Goal: Task Accomplishment & Management: Manage account settings

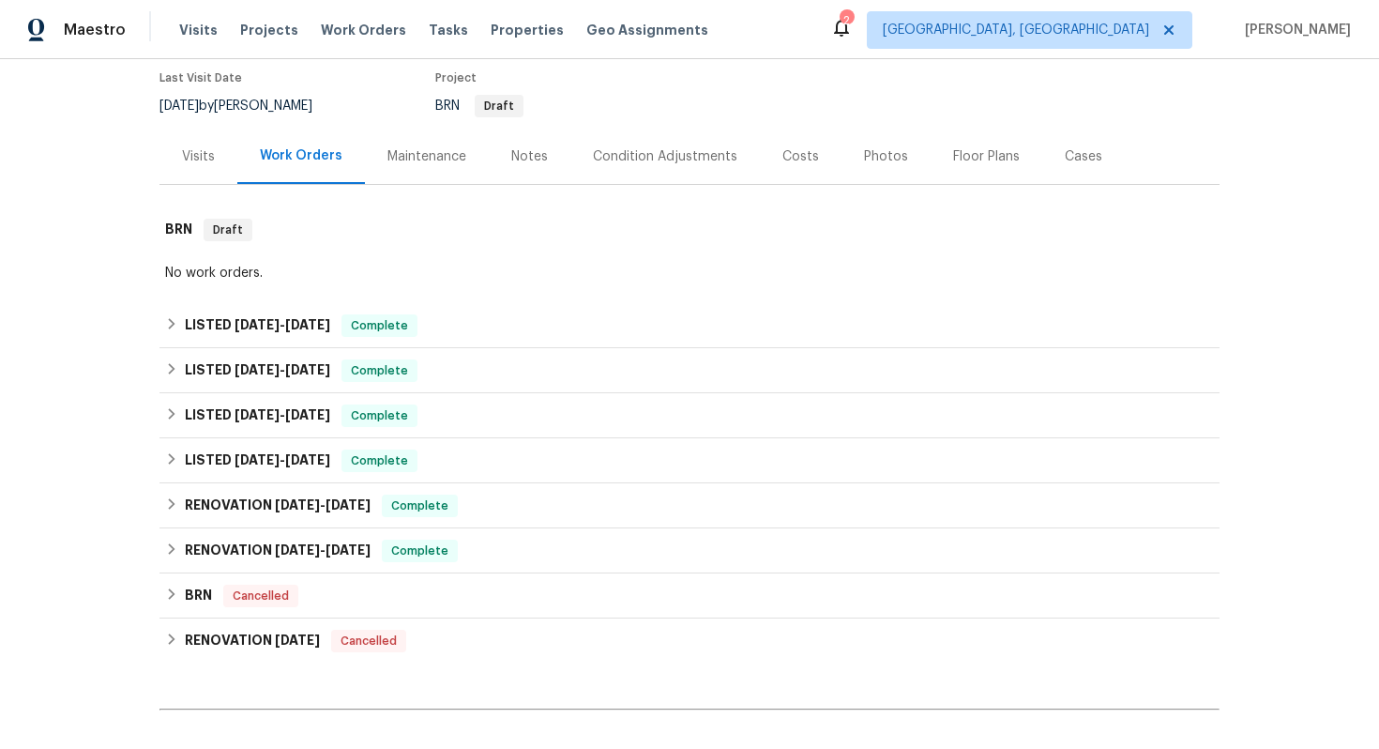
scroll to position [502, 0]
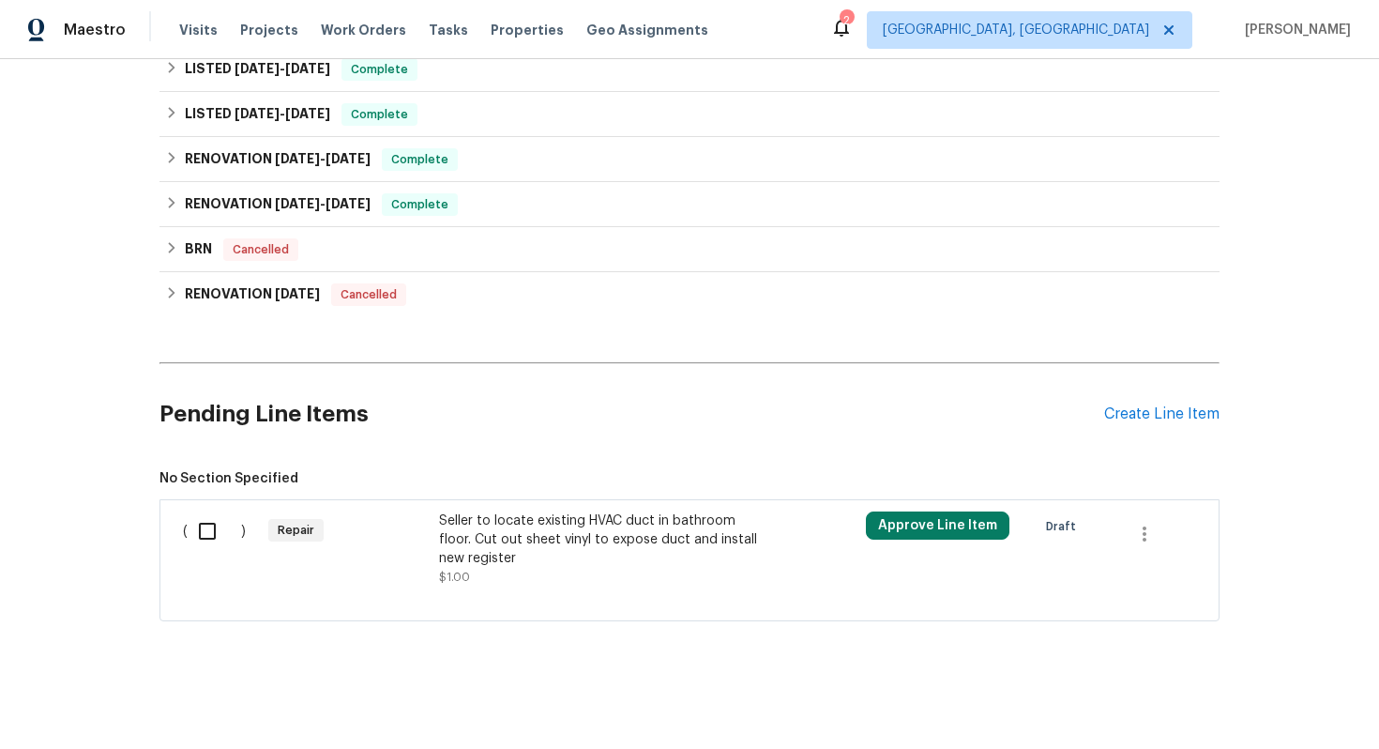
click at [527, 526] on div "Seller to locate existing HVAC duct in bathroom floor. Cut out sheet vinyl to e…" at bounding box center [604, 539] width 330 height 56
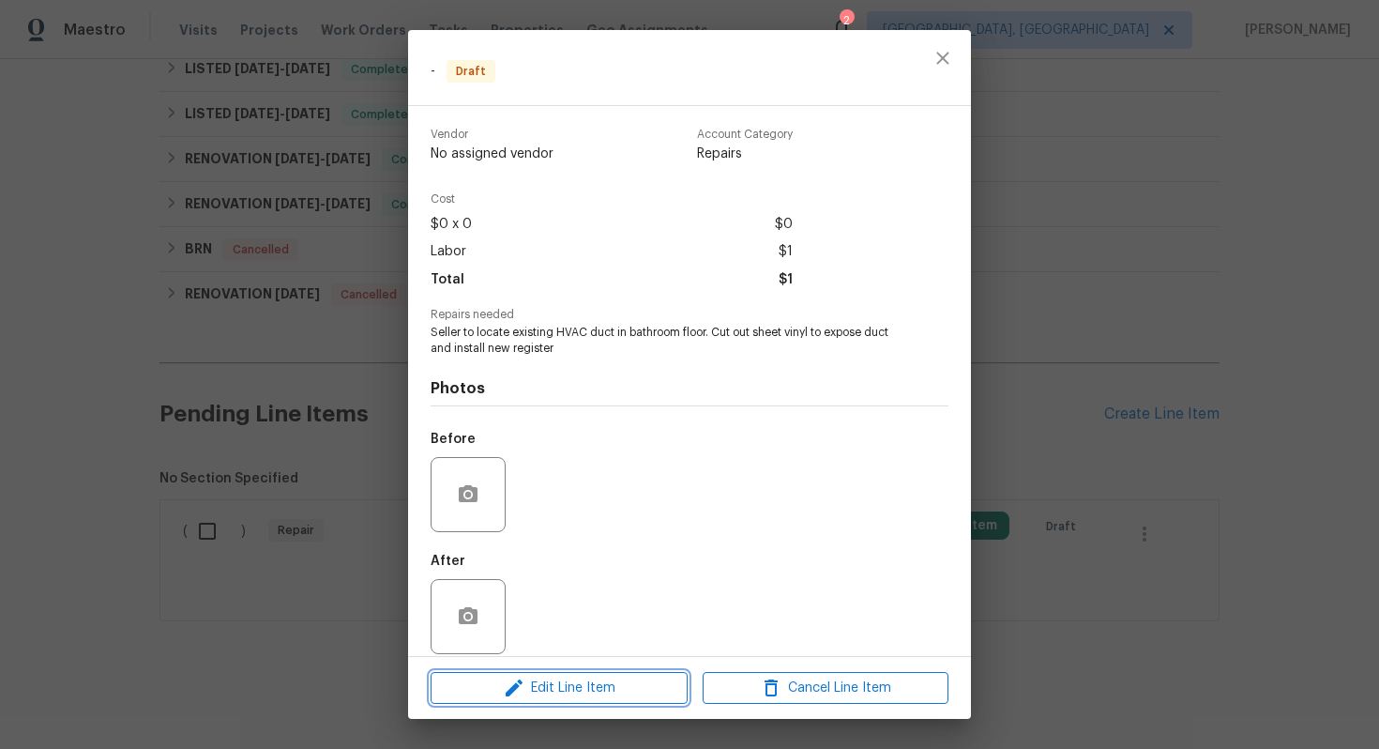
click at [576, 695] on span "Edit Line Item" at bounding box center [559, 687] width 246 height 23
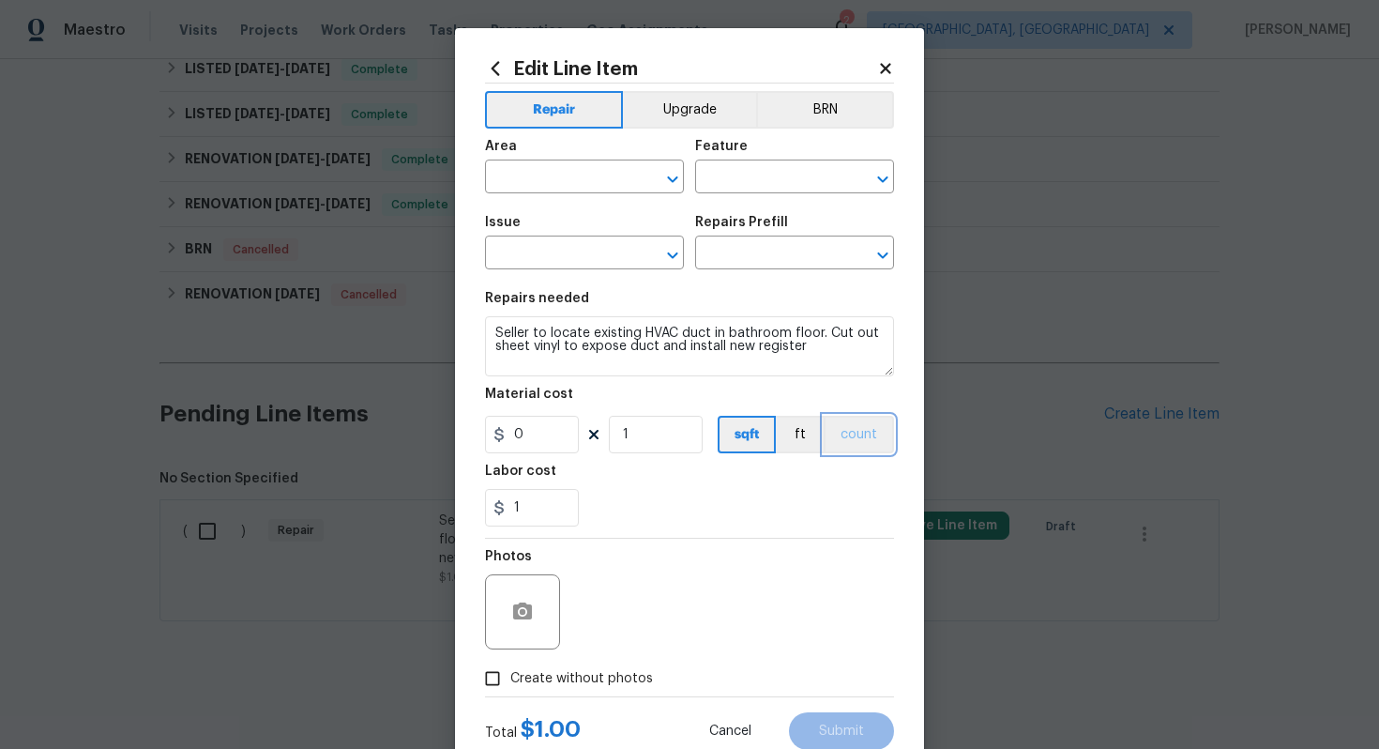
click at [854, 439] on button "count" at bounding box center [859, 435] width 70 height 38
click at [814, 116] on button "BRN" at bounding box center [825, 110] width 138 height 38
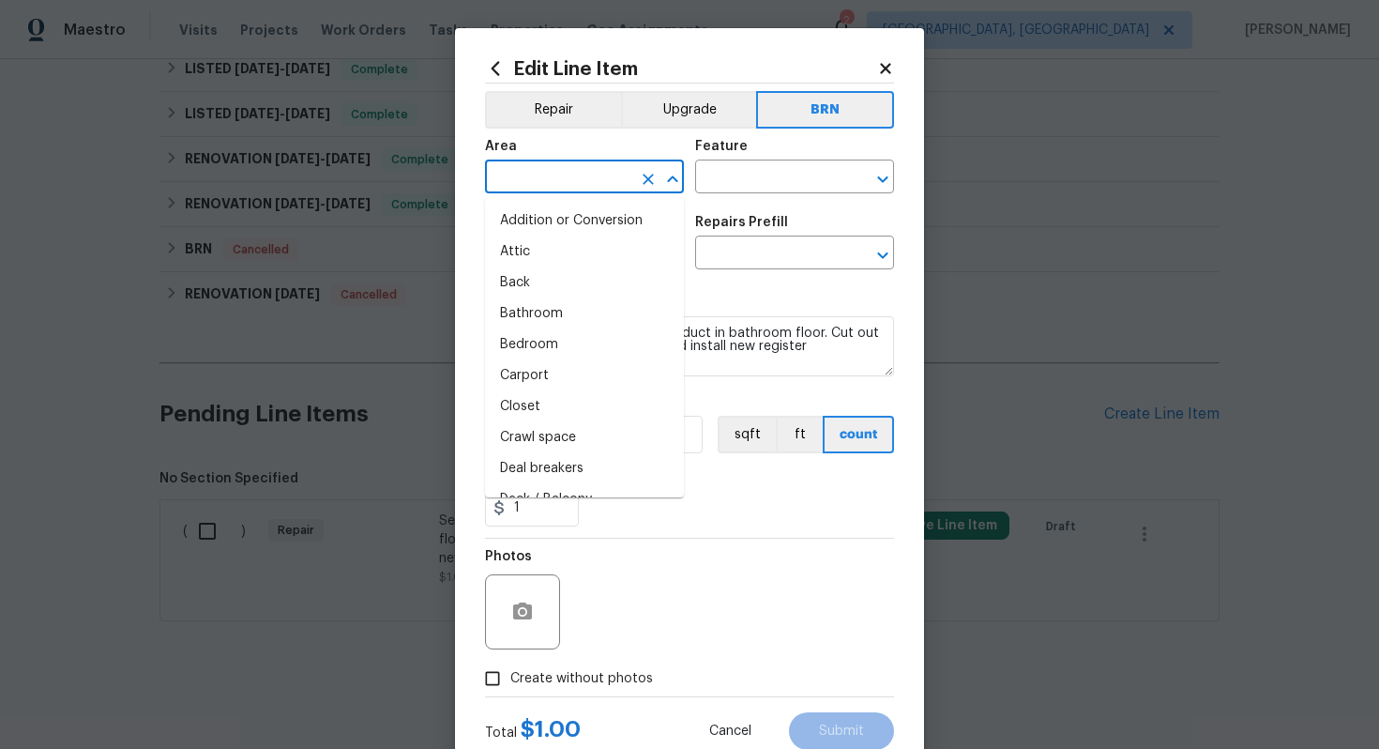
click at [542, 183] on input "text" at bounding box center [558, 178] width 146 height 29
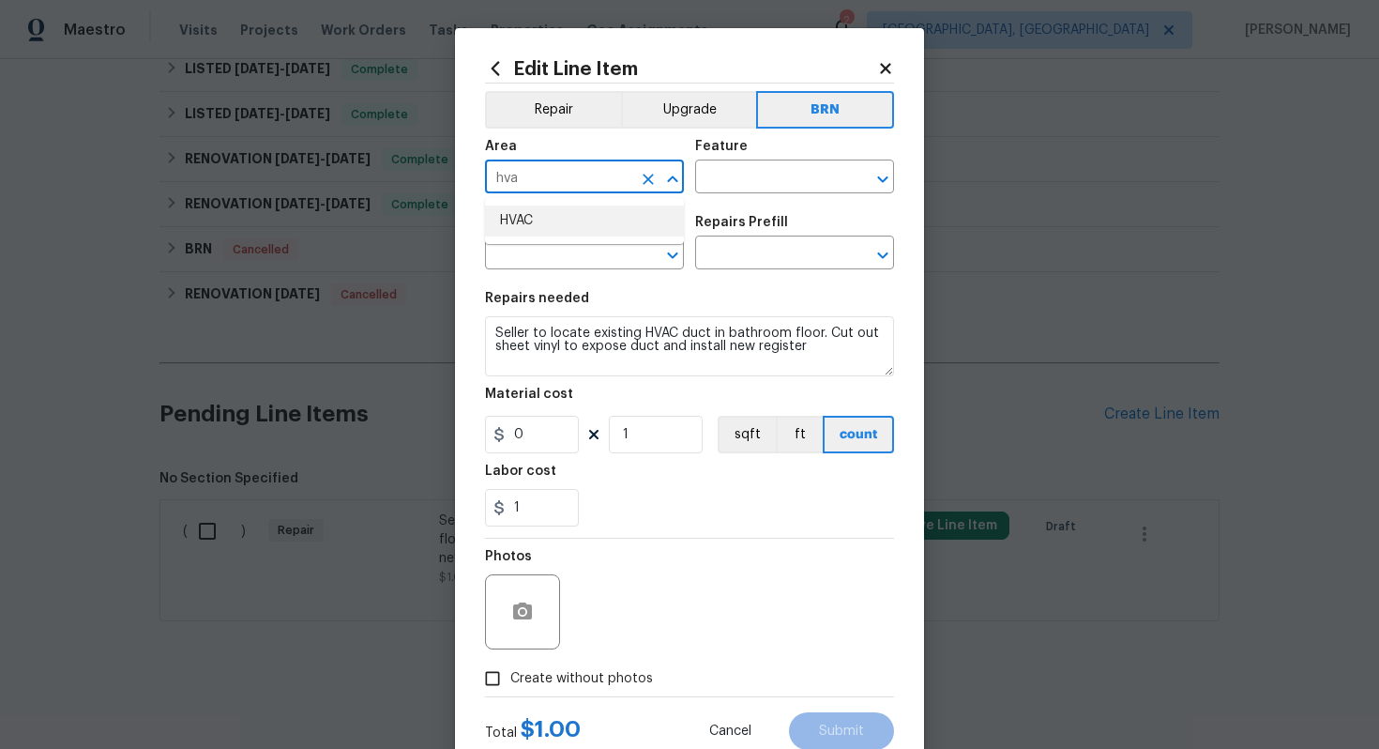
click at [555, 222] on li "HVAC" at bounding box center [584, 220] width 199 height 31
type input "HVAC"
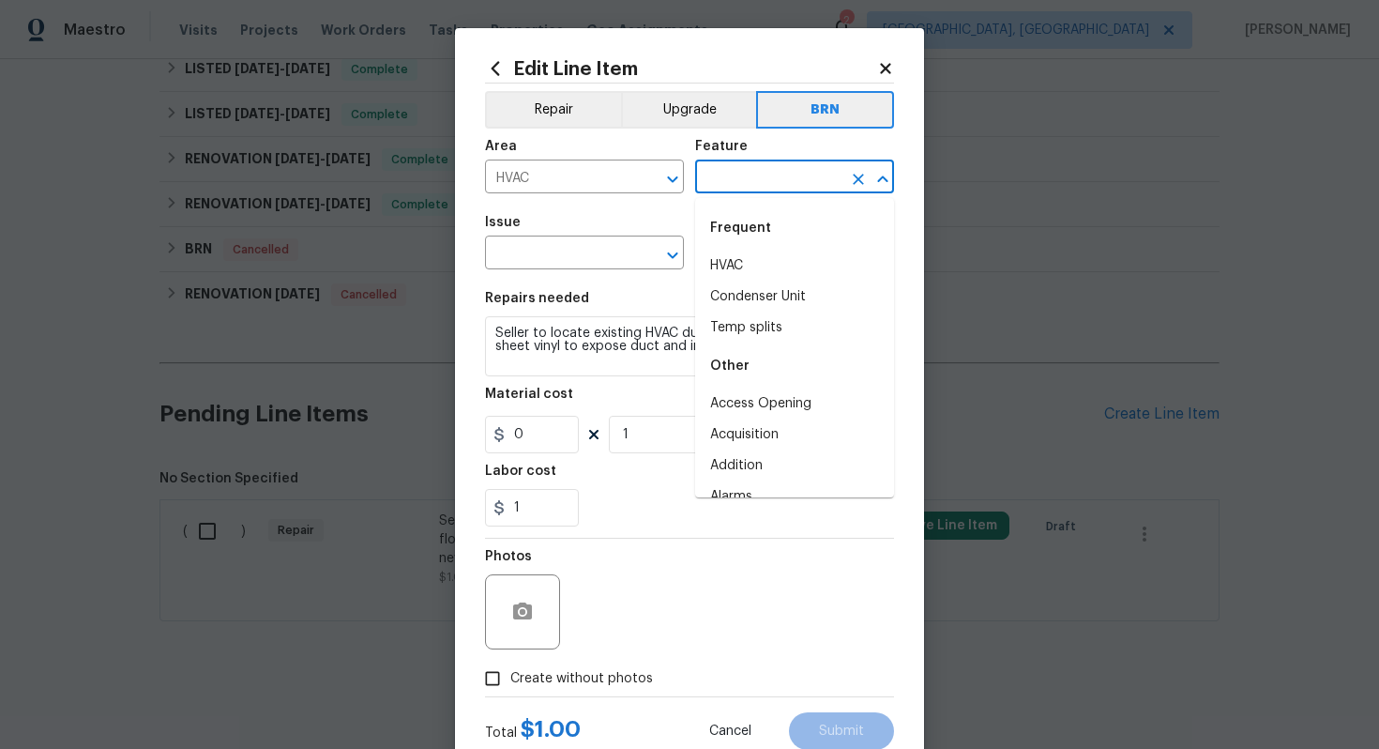
click at [742, 184] on input "text" at bounding box center [768, 178] width 146 height 29
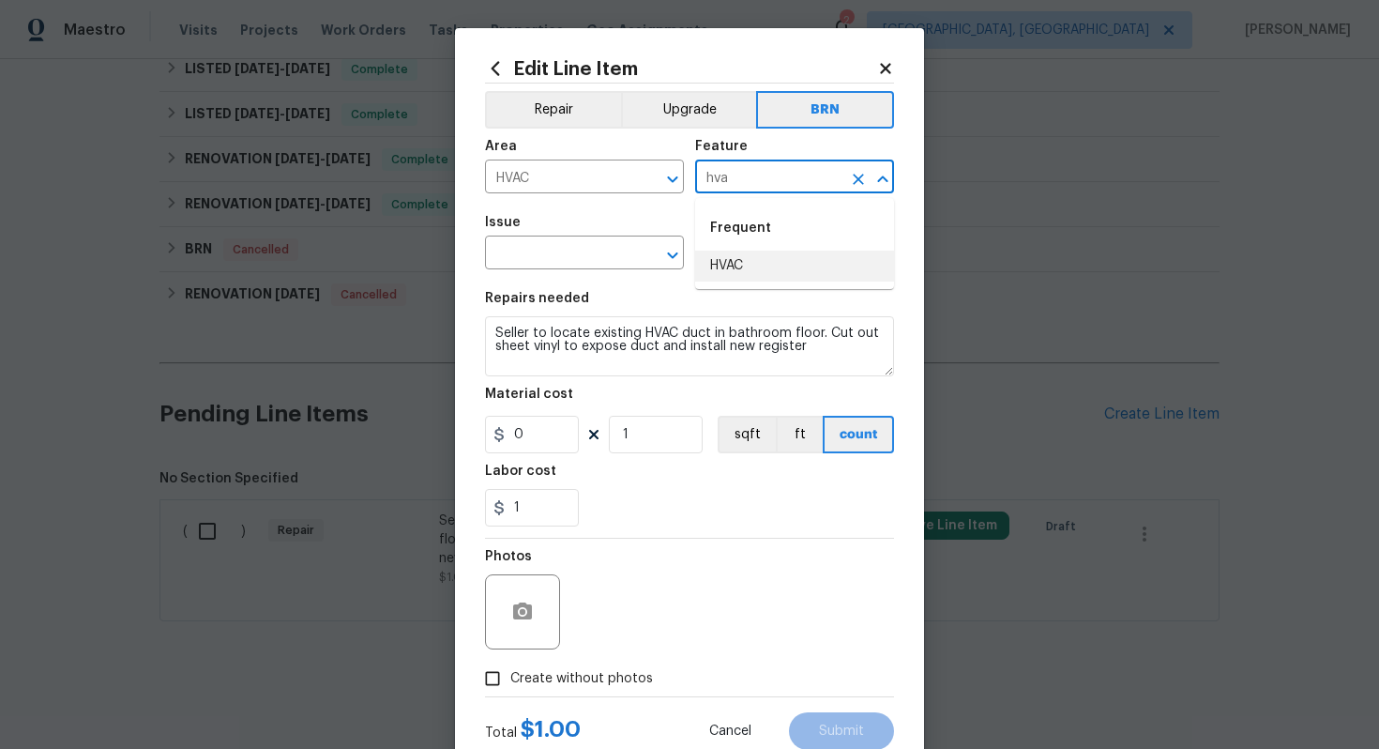
click at [746, 254] on li "HVAC" at bounding box center [794, 266] width 199 height 31
type input "HVAC"
click at [592, 254] on input "text" at bounding box center [558, 254] width 146 height 29
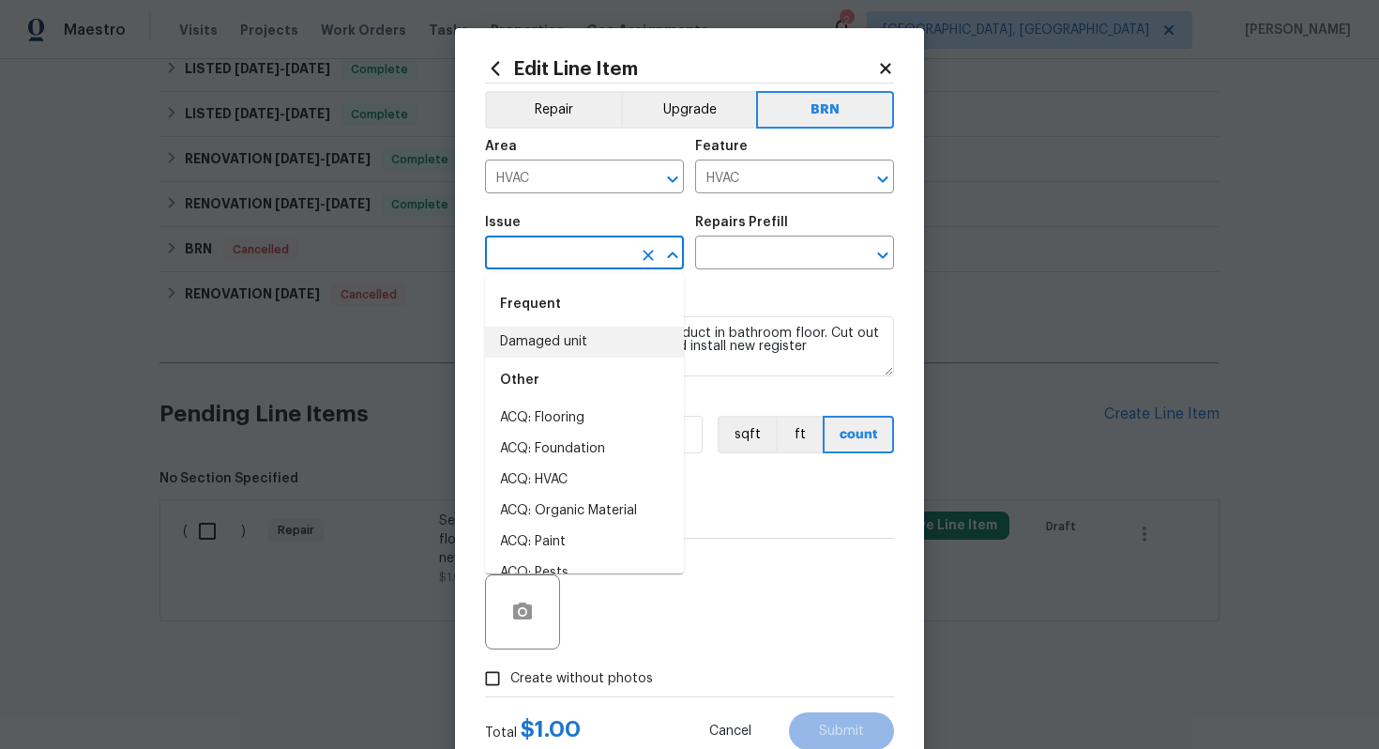
click at [567, 336] on li "Damaged unit" at bounding box center [584, 342] width 199 height 31
type input "Damaged unit"
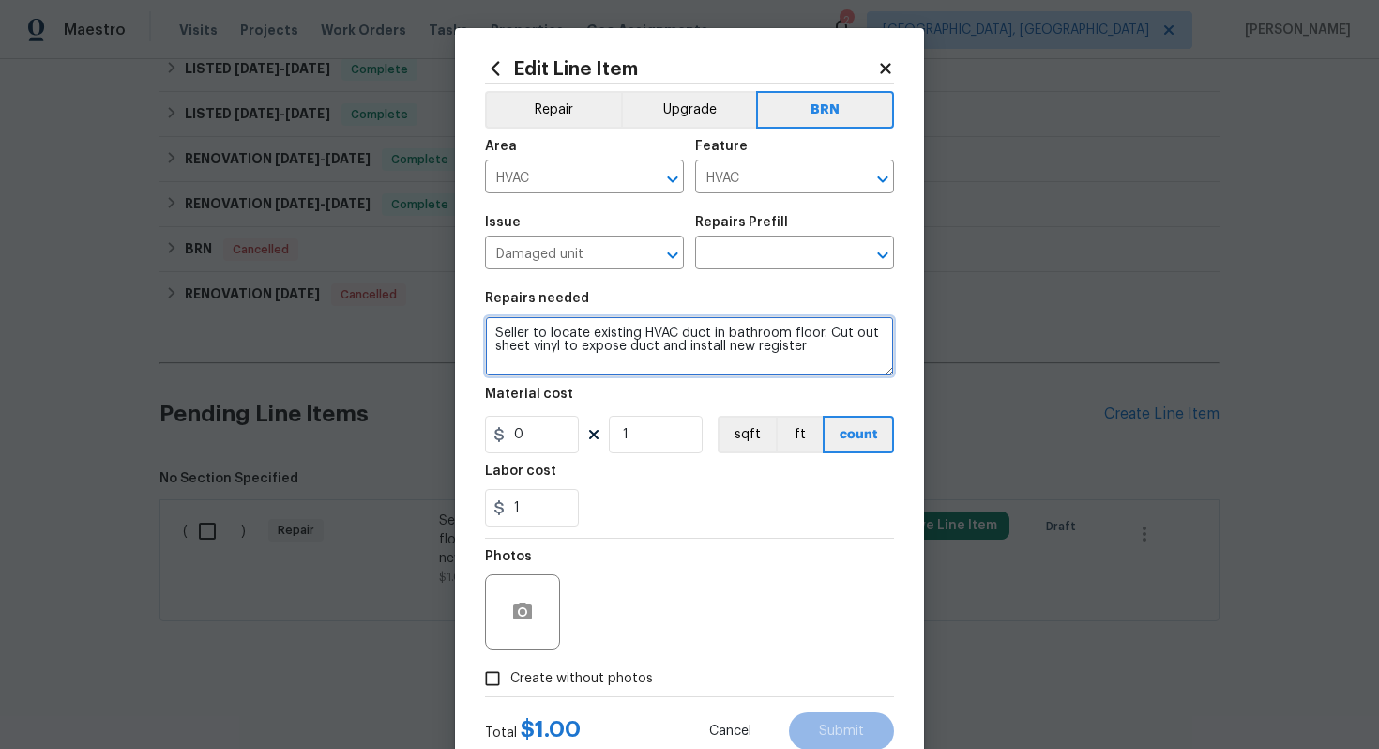
drag, startPoint x: 492, startPoint y: 337, endPoint x: 720, endPoint y: 382, distance: 232.4
click at [720, 383] on section "Repairs needed Seller to locate existing HVAC duct in bathroom floor. Cut out s…" at bounding box center [689, 409] width 409 height 257
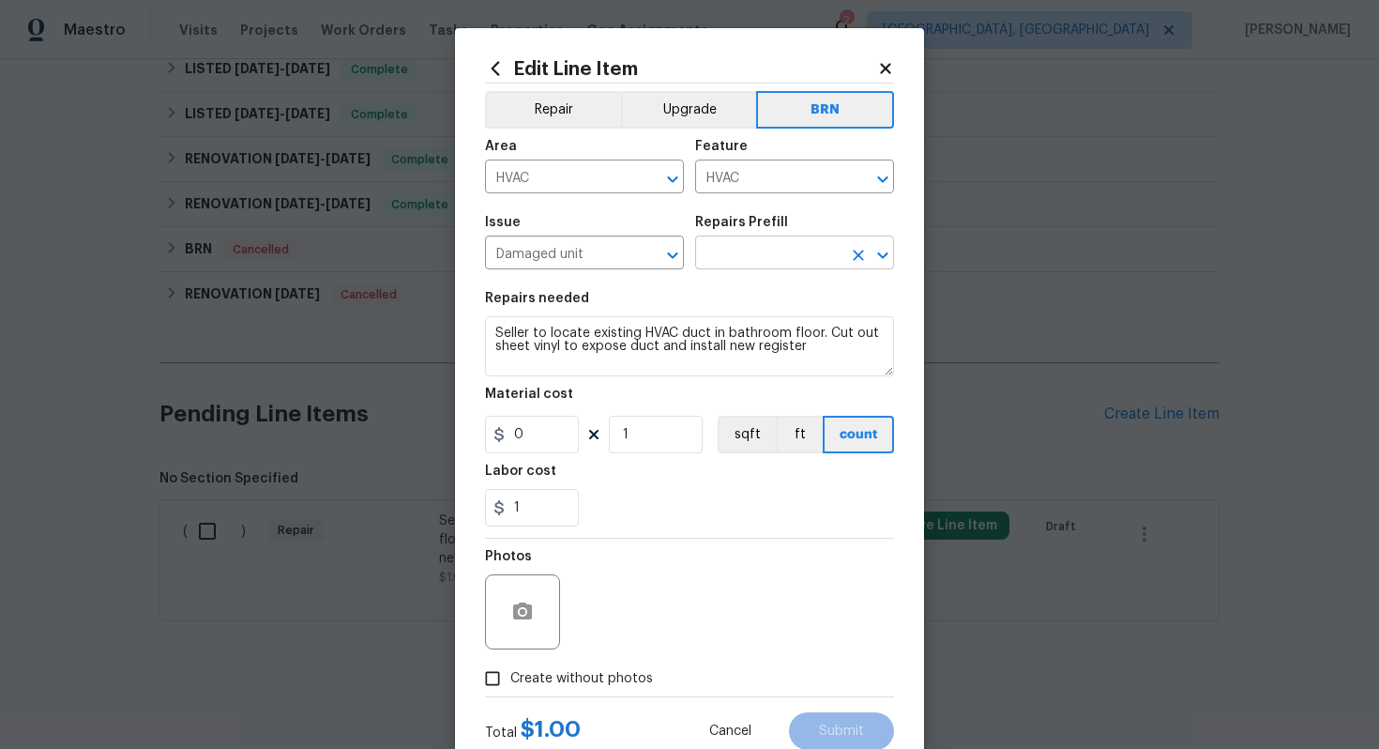
click at [743, 262] on input "text" at bounding box center [768, 254] width 146 height 29
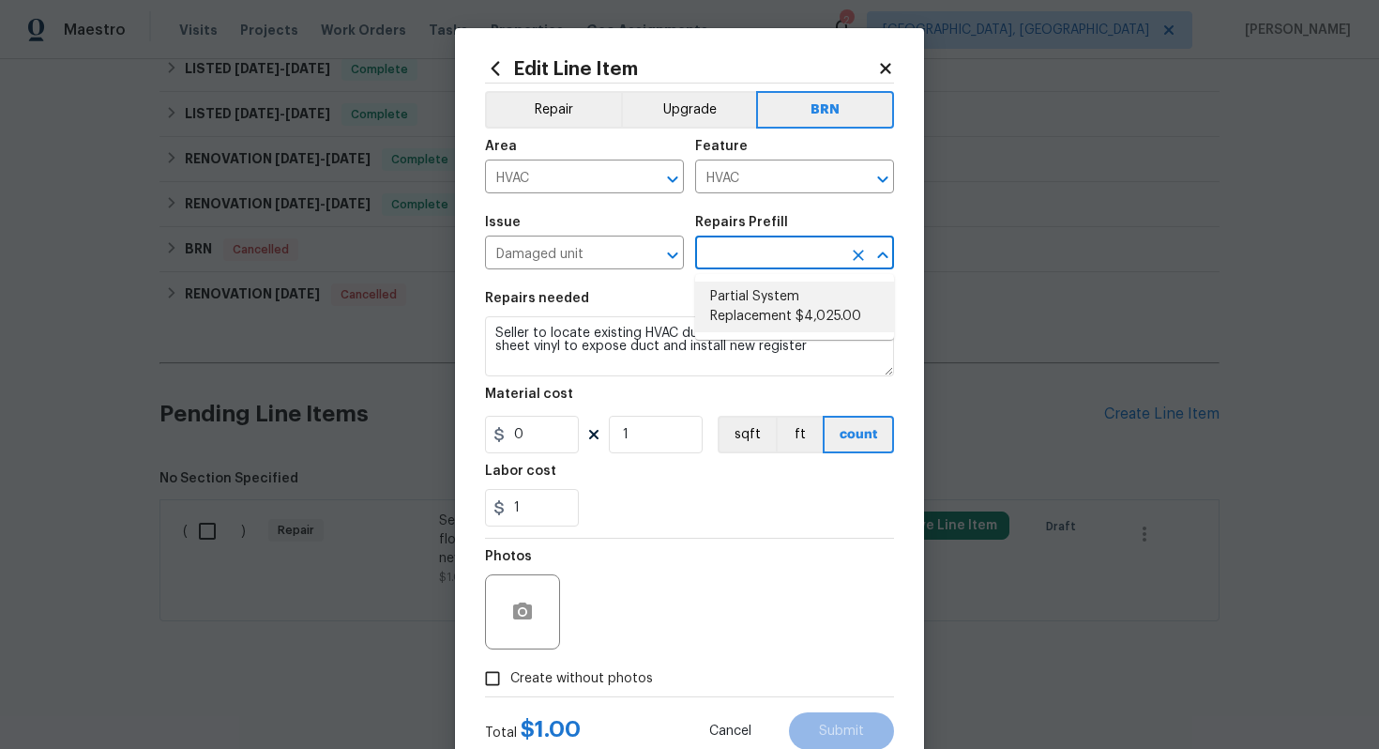
click at [750, 302] on li "Partial System Replacement $4,025.00" at bounding box center [794, 306] width 199 height 51
type textarea "Acquisition Scope: Non-Functional HVAC. Partial System Replacement"
type input "Partial System Replacement $4,025.00"
type input "4025"
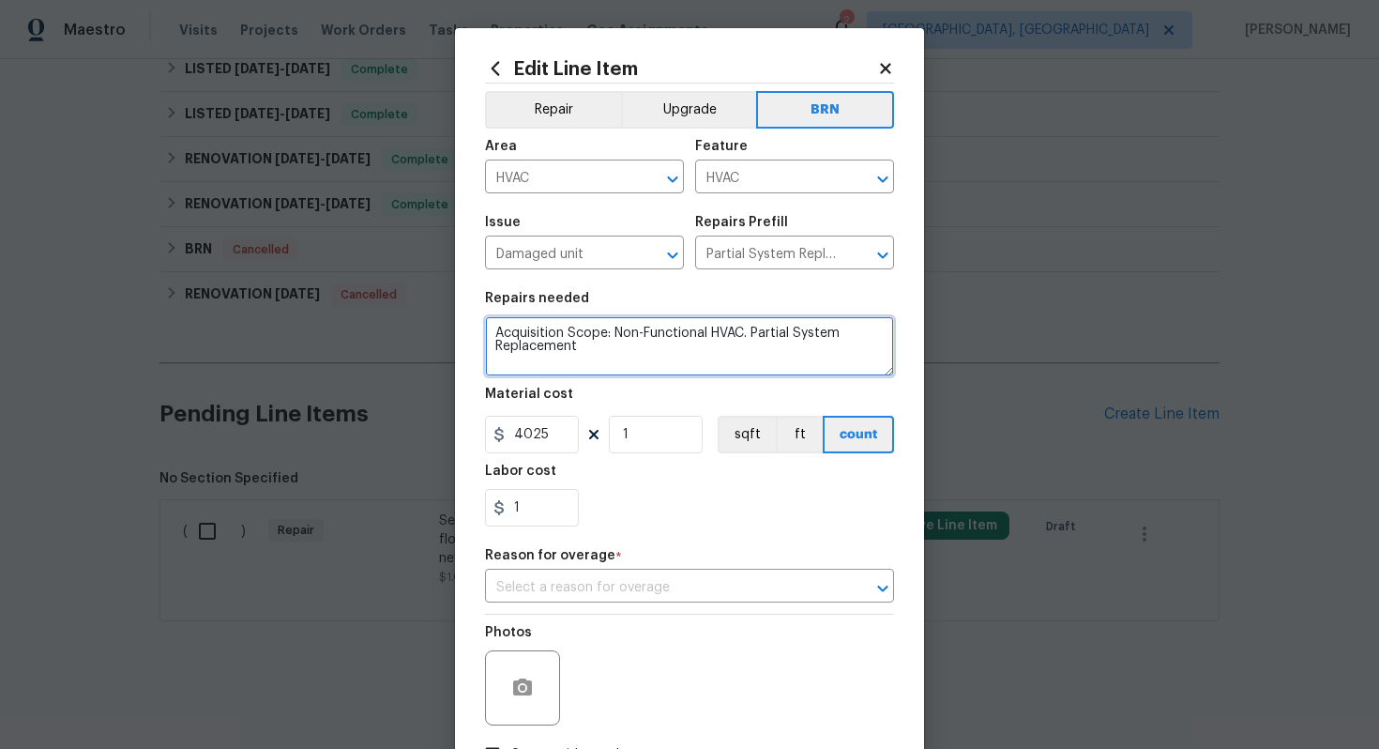
drag, startPoint x: 494, startPoint y: 335, endPoint x: 639, endPoint y: 378, distance: 150.8
click at [640, 380] on section "Repairs needed Acquisition Scope: Non-Functional HVAC. Partial System Replaceme…" at bounding box center [689, 409] width 409 height 257
paste textarea "Seller to locate existing HVAC duct in bathroom floor. Cut out sheet vinyl to e…"
type textarea "Seller to locate existing HVAC duct in bathroom floor. Cut out sheet vinyl to e…"
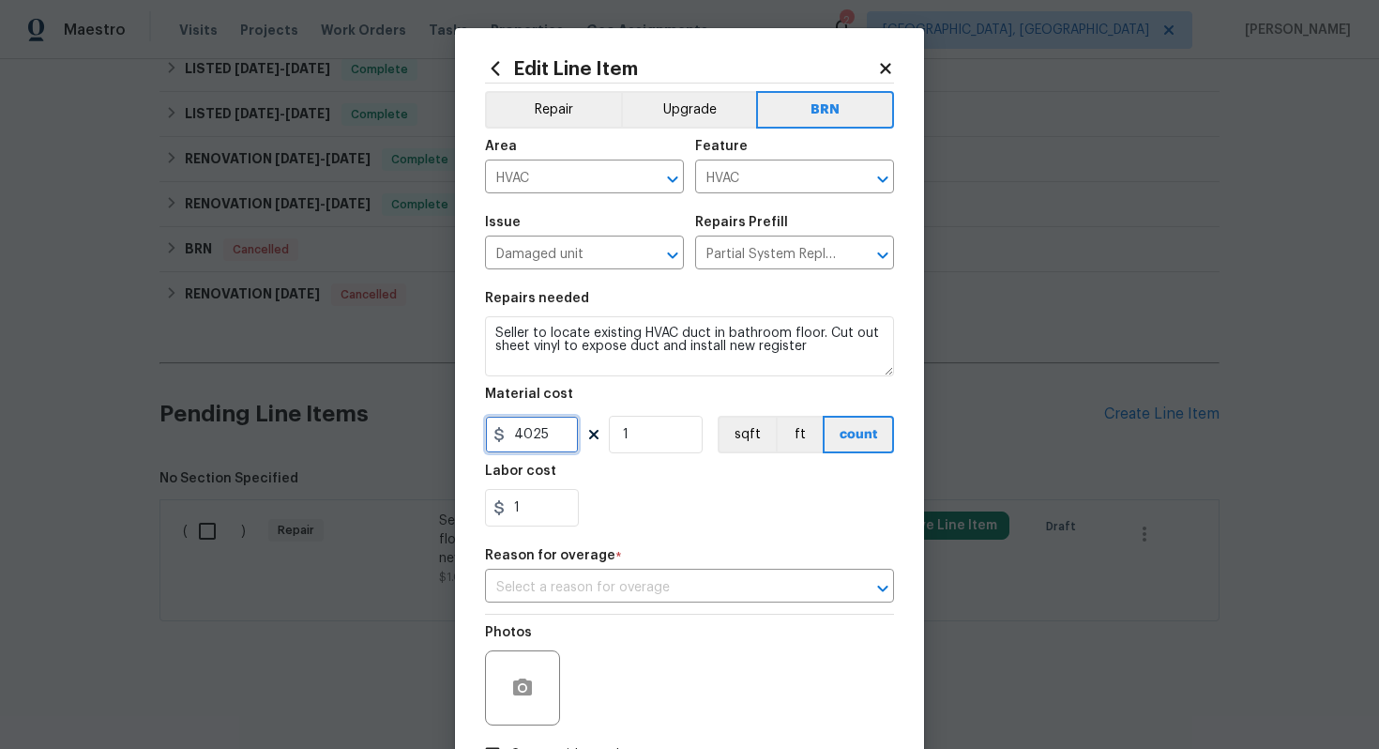
drag, startPoint x: 555, startPoint y: 439, endPoint x: 494, endPoint y: 436, distance: 61.1
click at [494, 437] on div "4025" at bounding box center [532, 435] width 94 height 38
type input "0"
click at [686, 517] on div "1" at bounding box center [689, 508] width 409 height 38
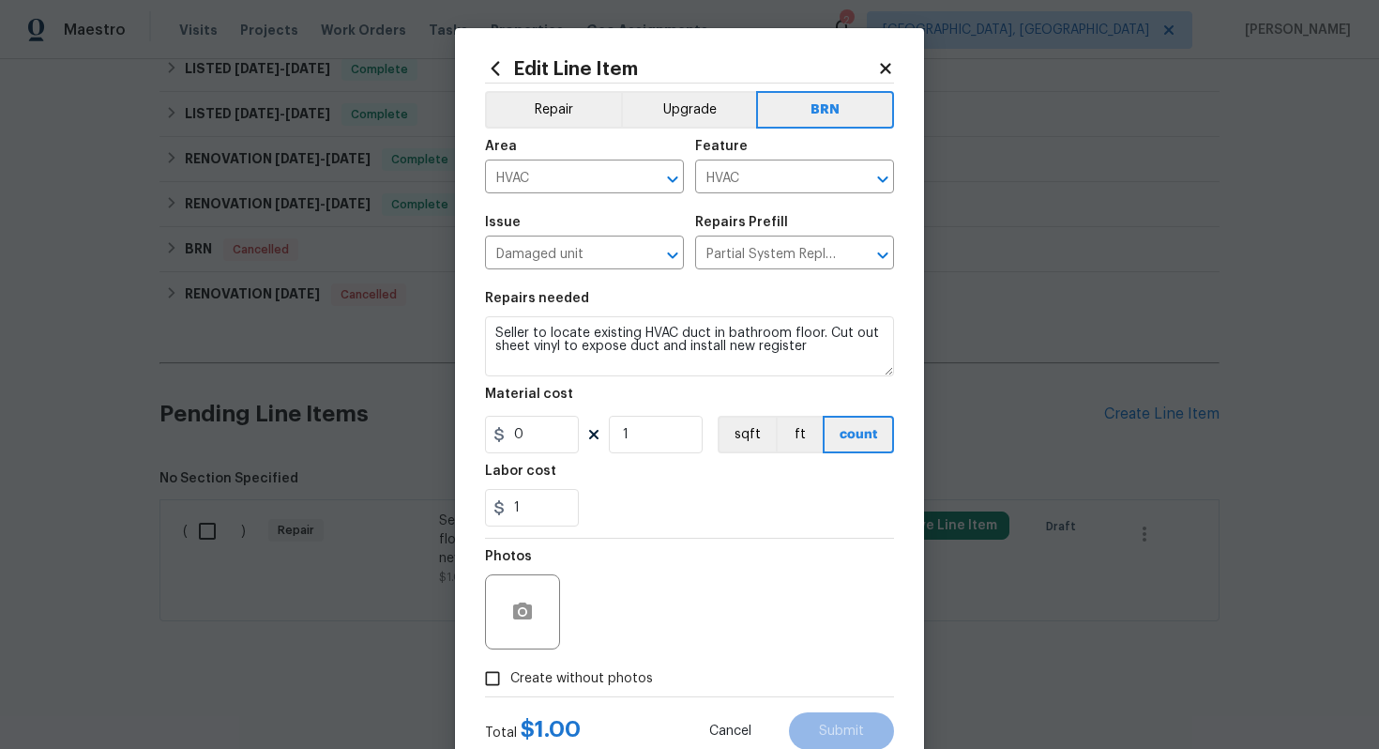
scroll to position [60, 0]
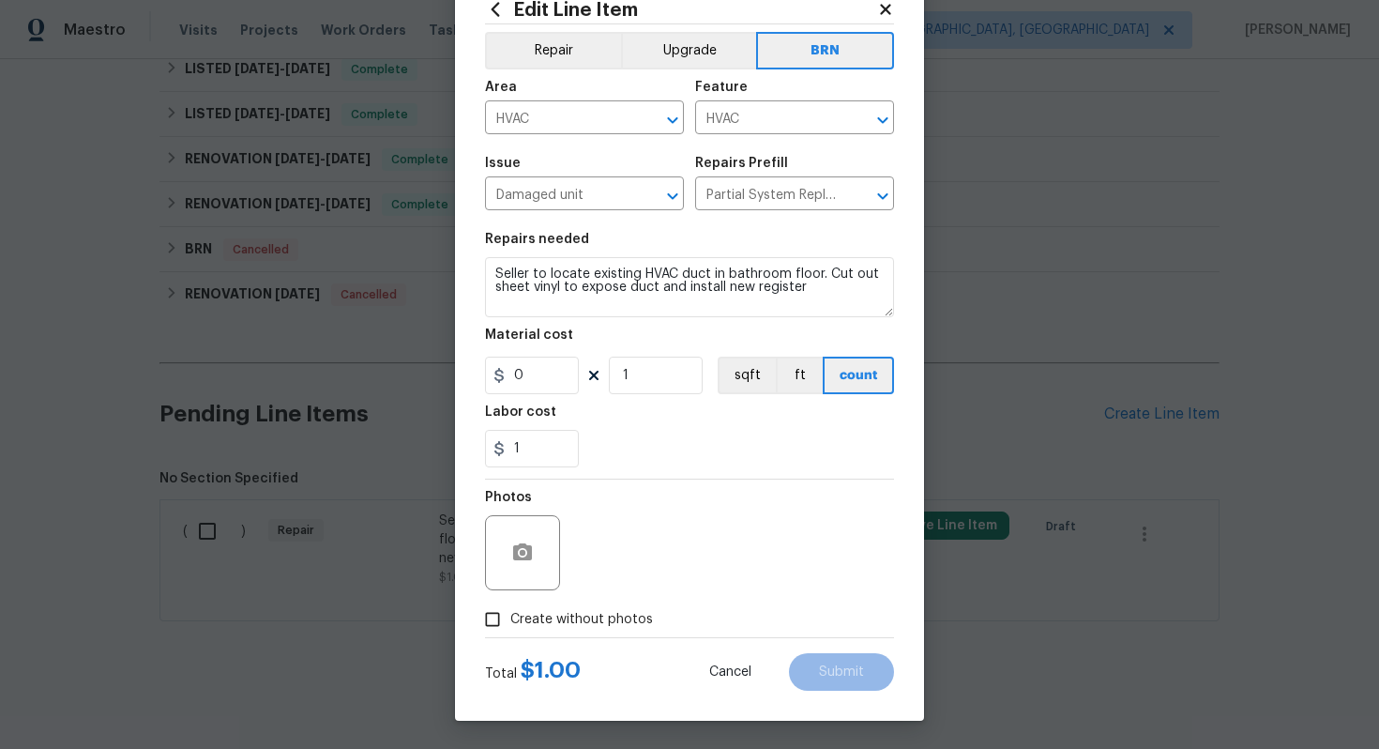
click at [592, 610] on span "Create without photos" at bounding box center [581, 620] width 143 height 20
click at [510, 609] on input "Create without photos" at bounding box center [493, 619] width 36 height 36
checkbox input "true"
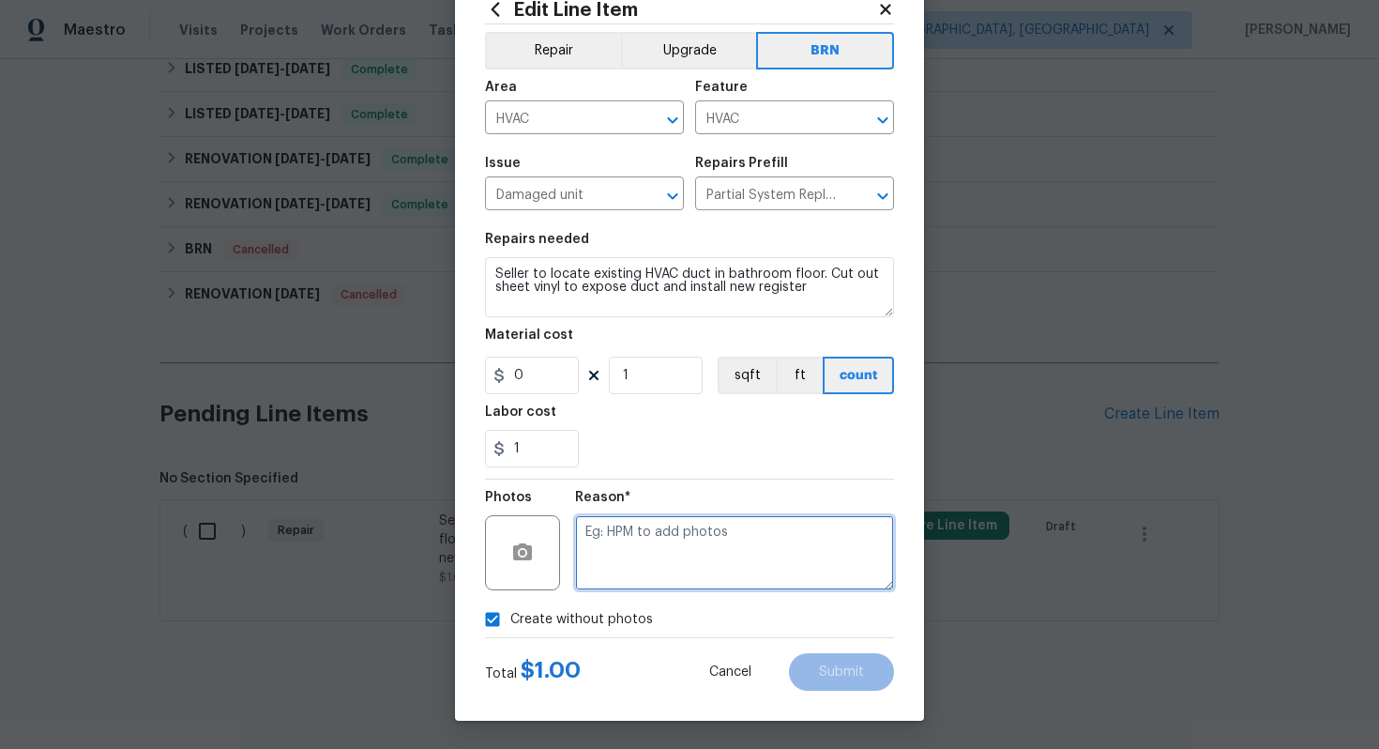
click at [656, 558] on textarea at bounding box center [734, 552] width 319 height 75
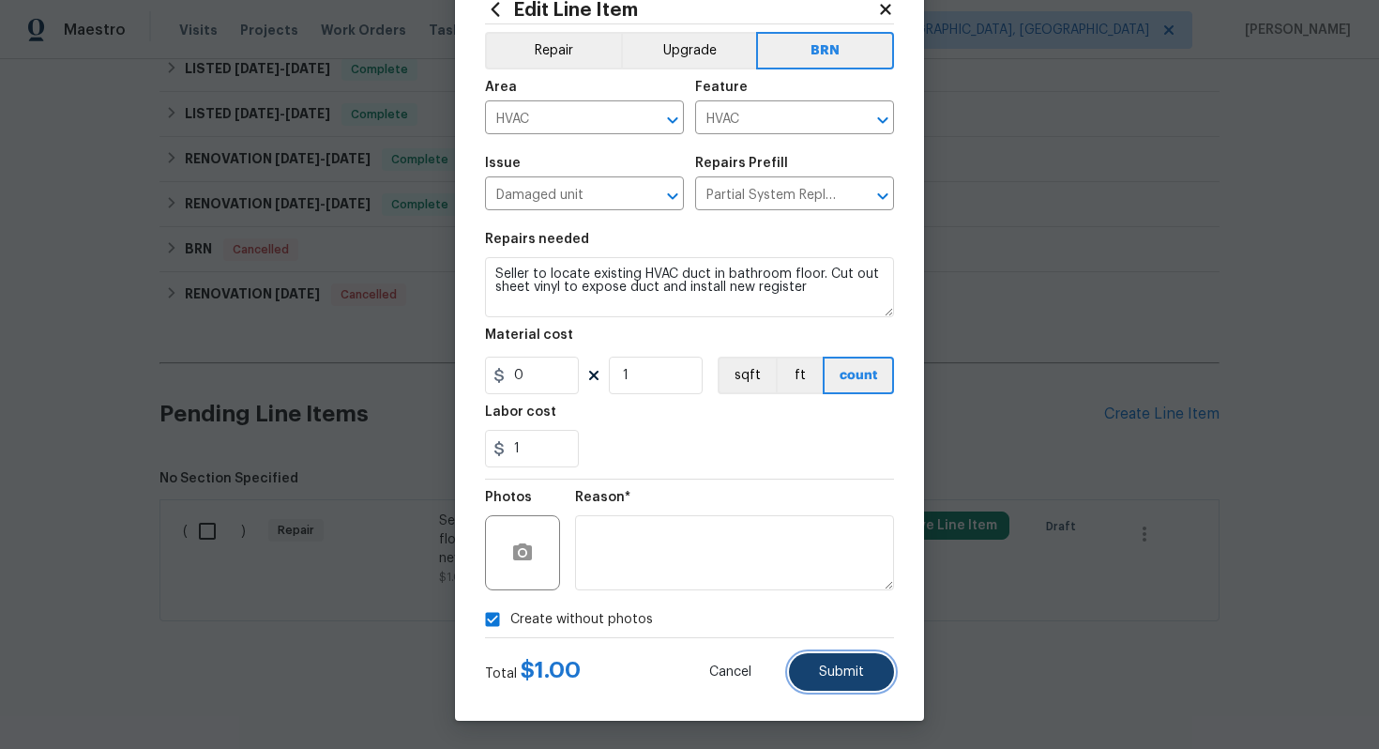
click at [831, 678] on button "Submit" at bounding box center [841, 672] width 105 height 38
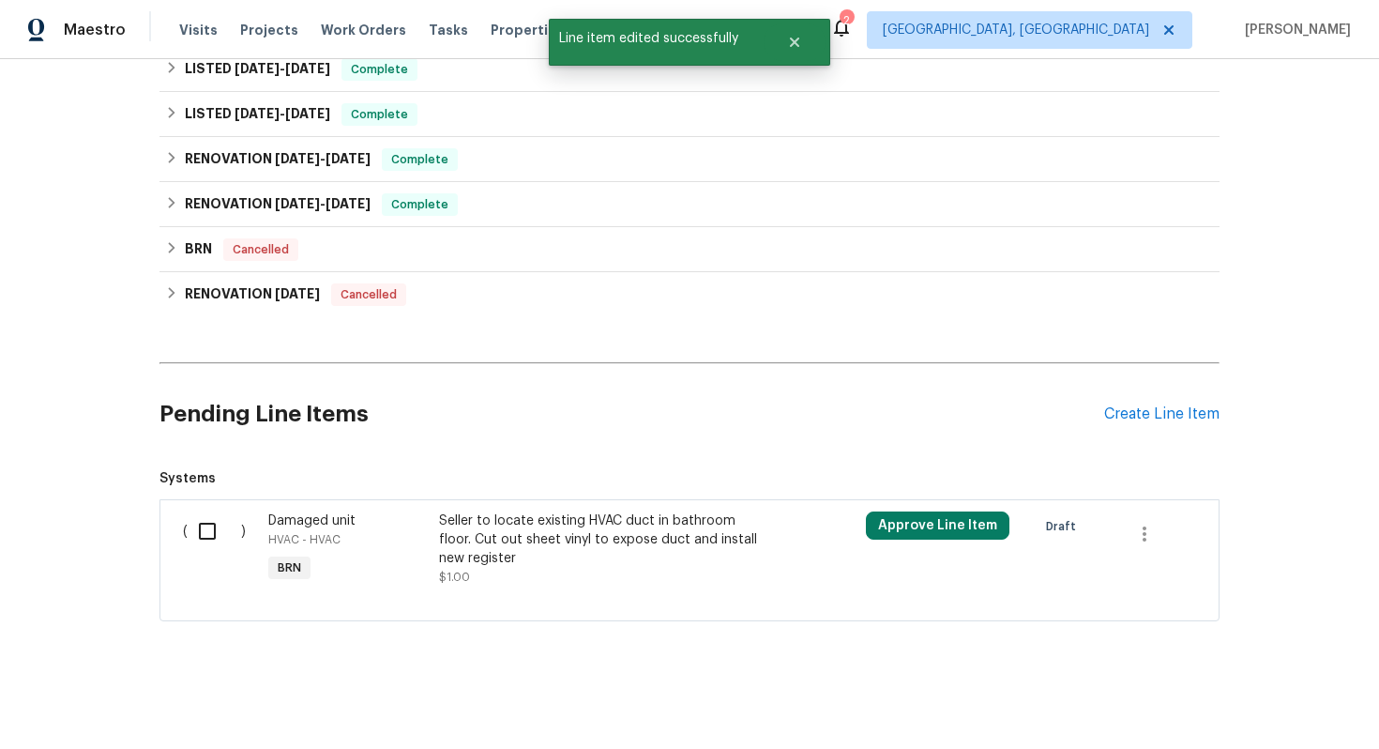
click at [225, 533] on input "checkbox" at bounding box center [214, 530] width 53 height 39
checkbox input "true"
click at [1284, 695] on span "Create Work Order" at bounding box center [1271, 702] width 125 height 23
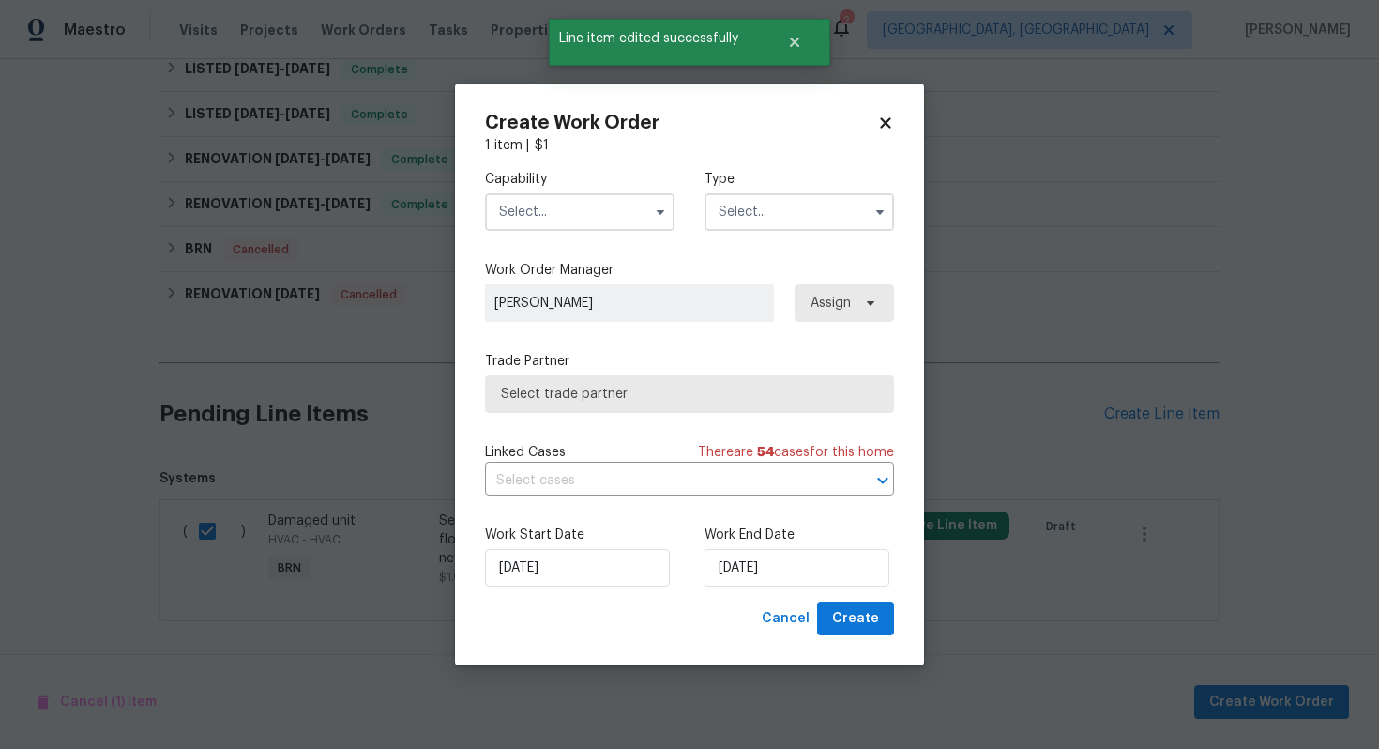
click at [651, 220] on span at bounding box center [660, 212] width 28 height 28
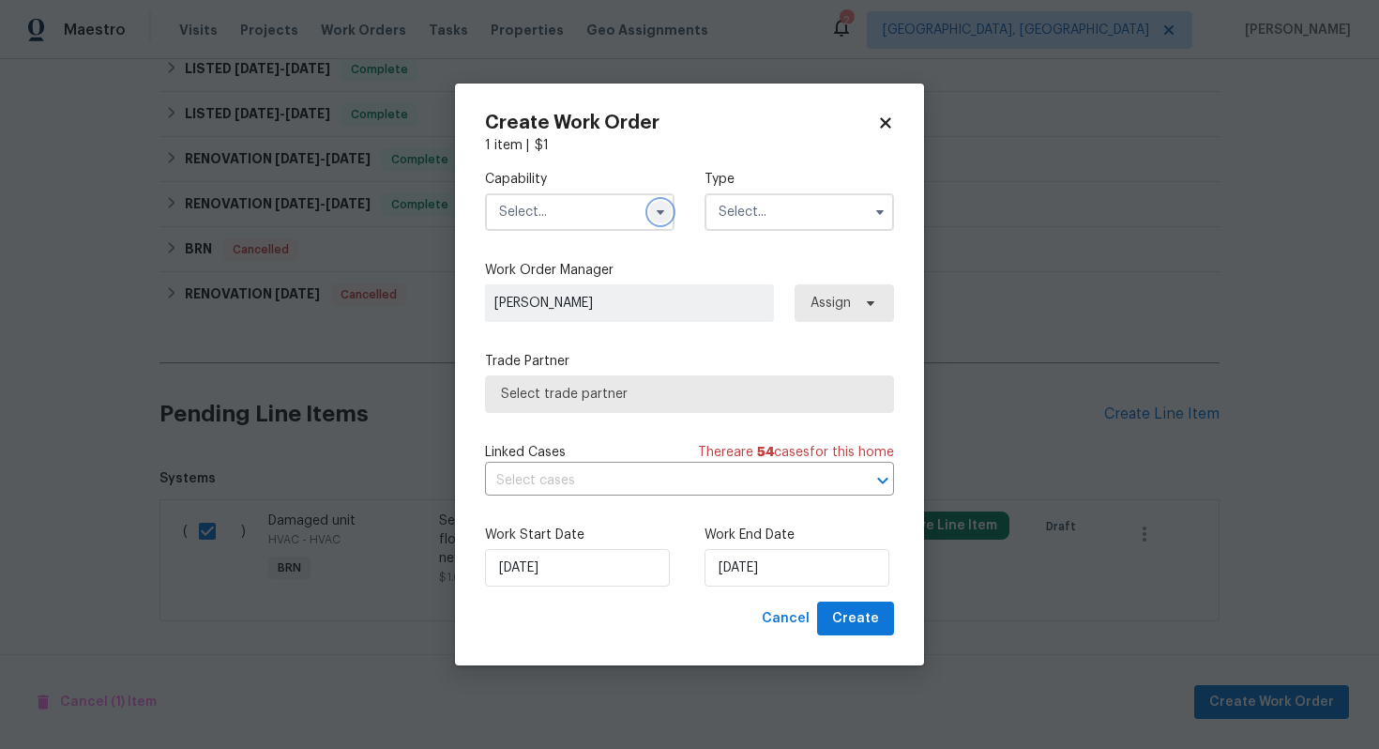
click at [662, 211] on icon "button" at bounding box center [661, 212] width 8 height 5
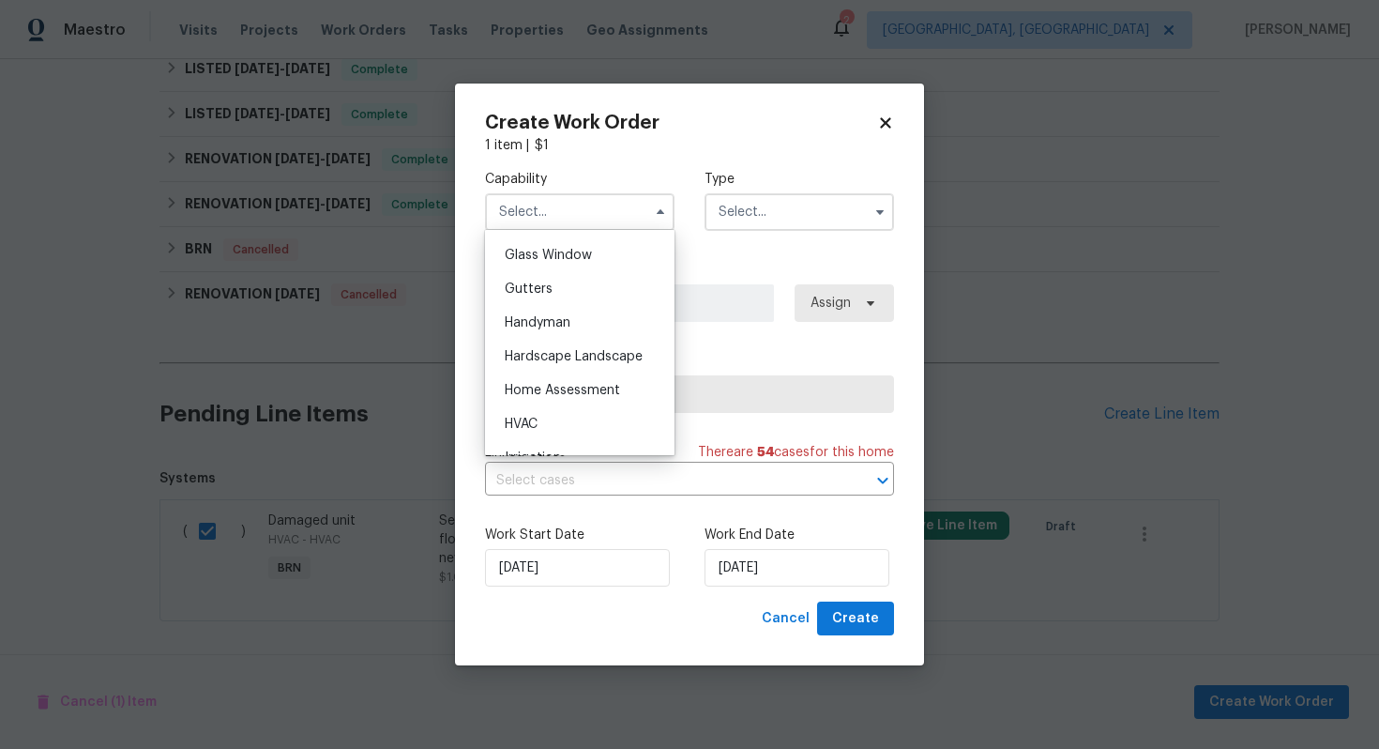
scroll to position [963, 0]
click at [590, 410] on div "HVAC" at bounding box center [580, 422] width 180 height 34
type input "HVAC"
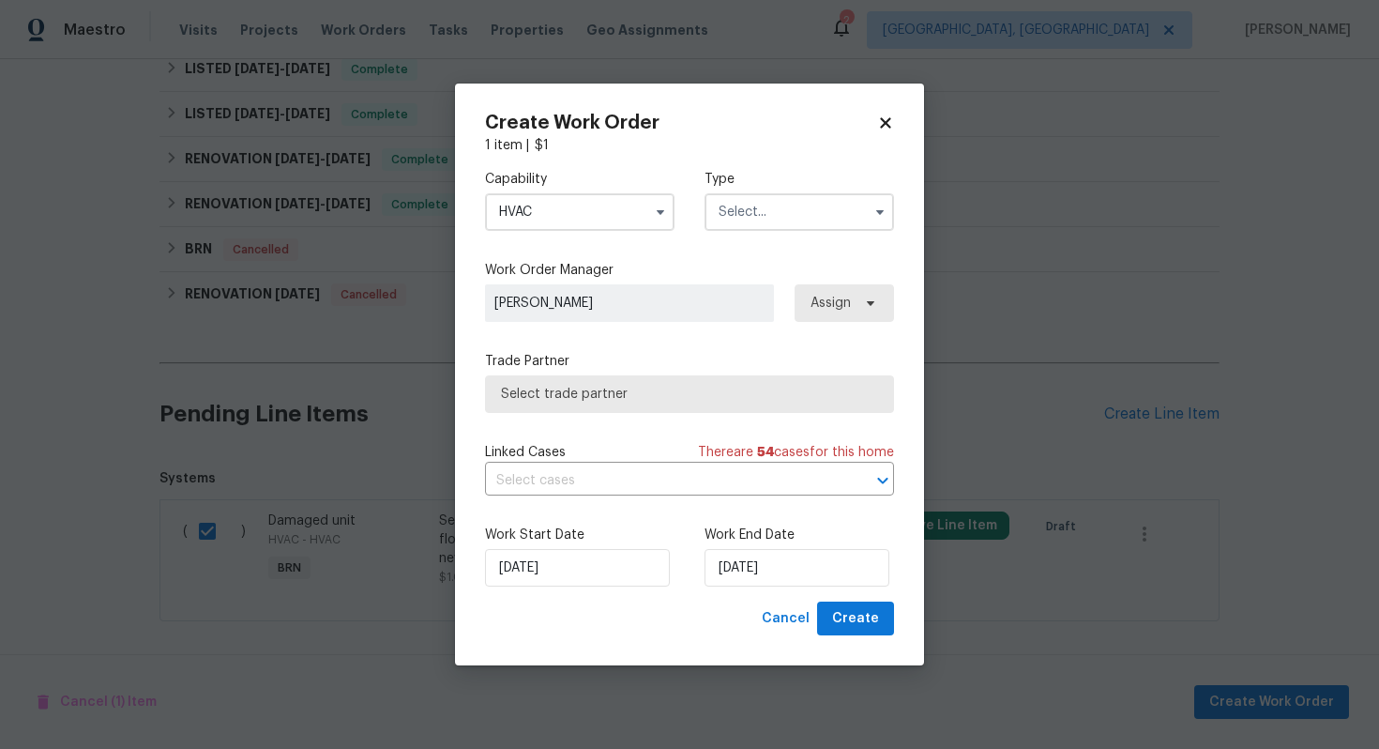
click at [779, 211] on input "text" at bounding box center [800, 212] width 190 height 38
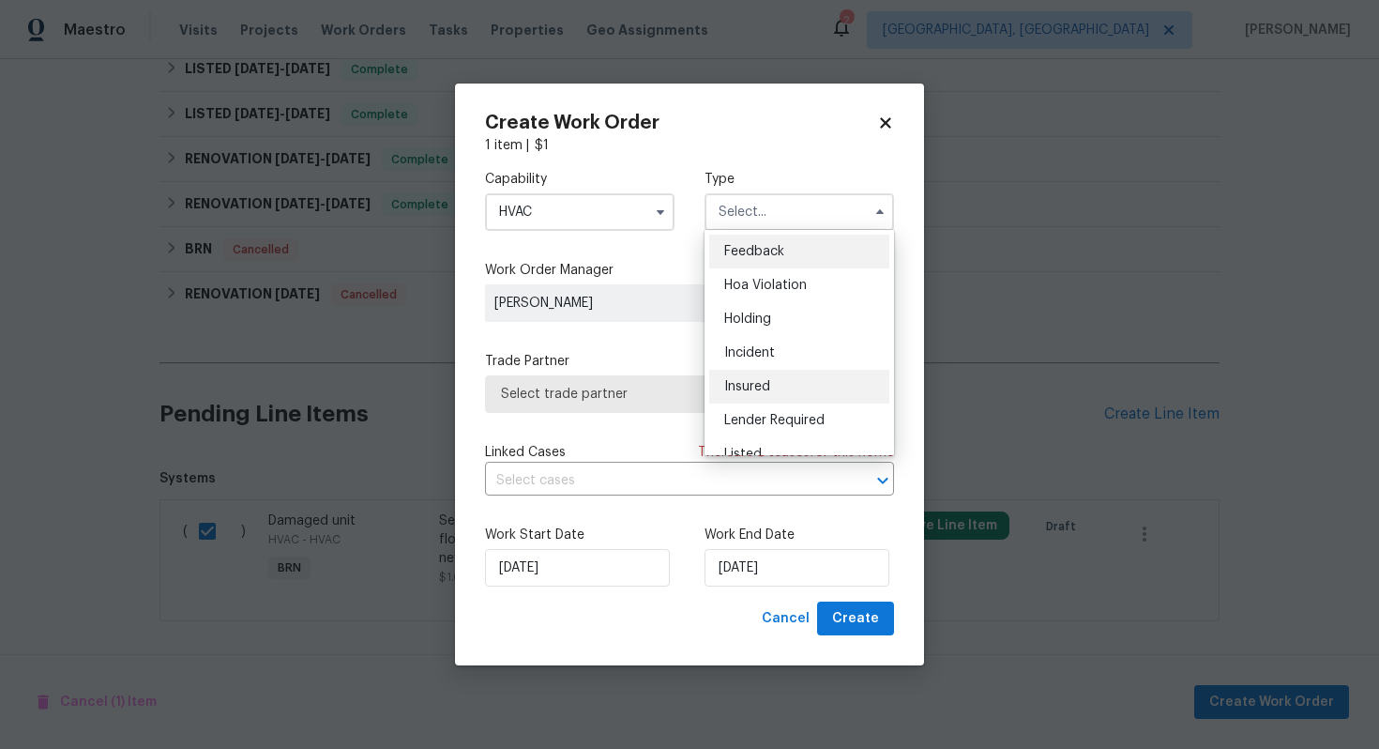
scroll to position [426, 0]
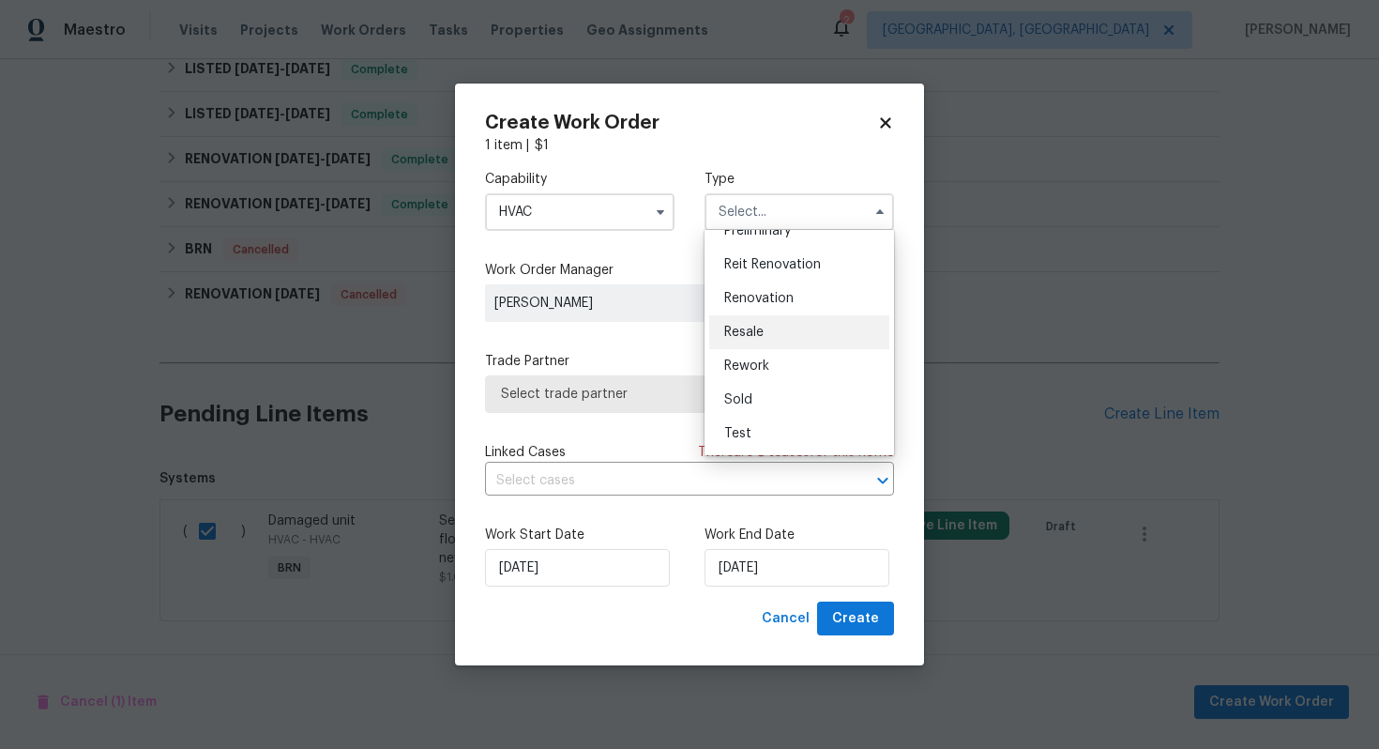
click at [780, 336] on div "Resale" at bounding box center [799, 332] width 180 height 34
type input "Resale"
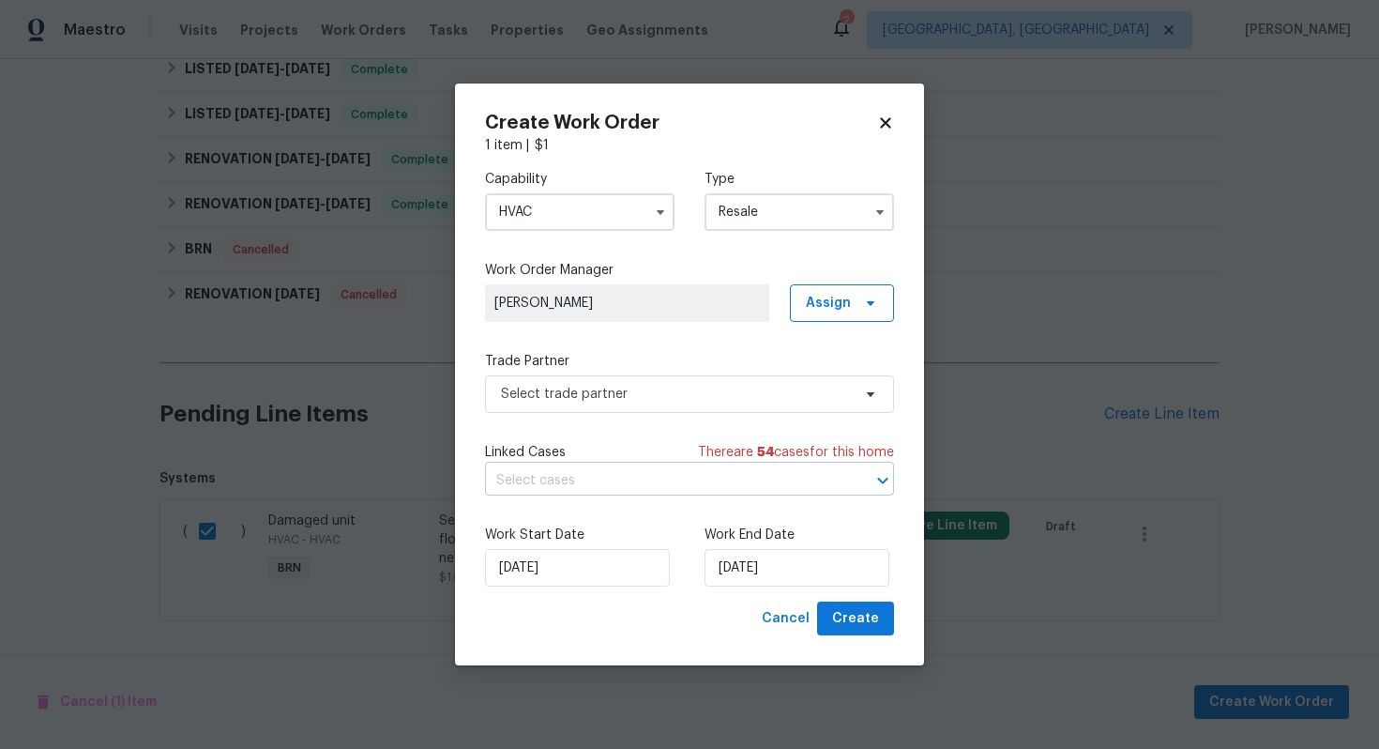
click at [646, 489] on input "text" at bounding box center [663, 480] width 357 height 29
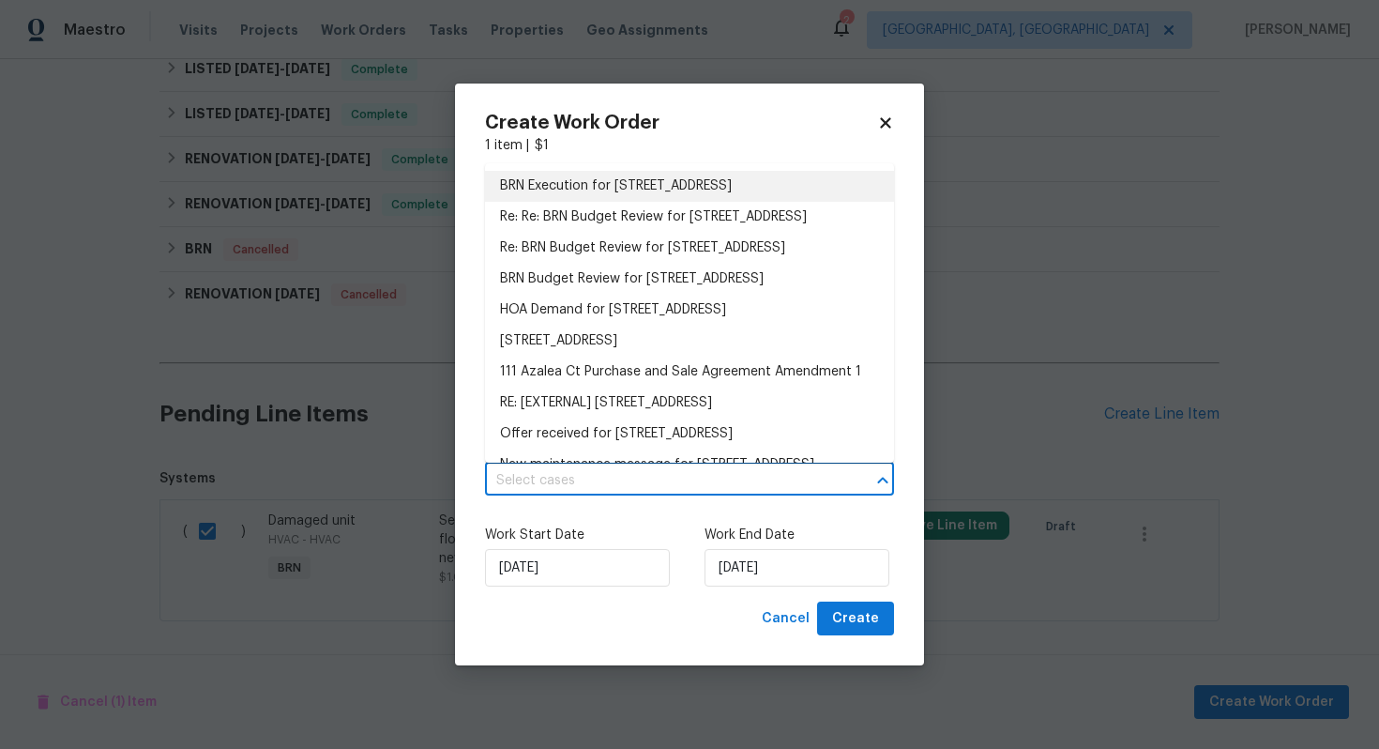
click at [678, 181] on li "BRN Execution for [STREET_ADDRESS]" at bounding box center [689, 186] width 409 height 31
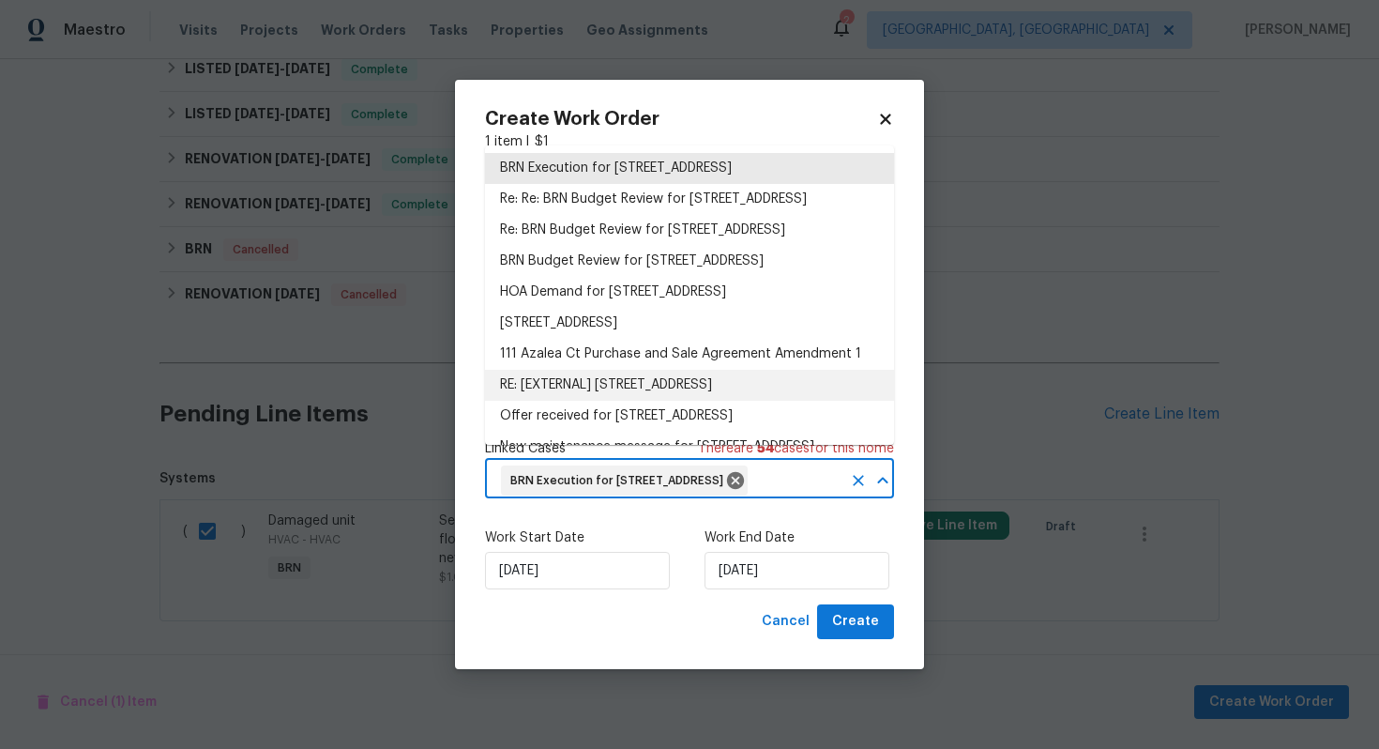
click at [671, 540] on div "Work Start Date [DATE] Work End Date [DATE]" at bounding box center [689, 558] width 409 height 91
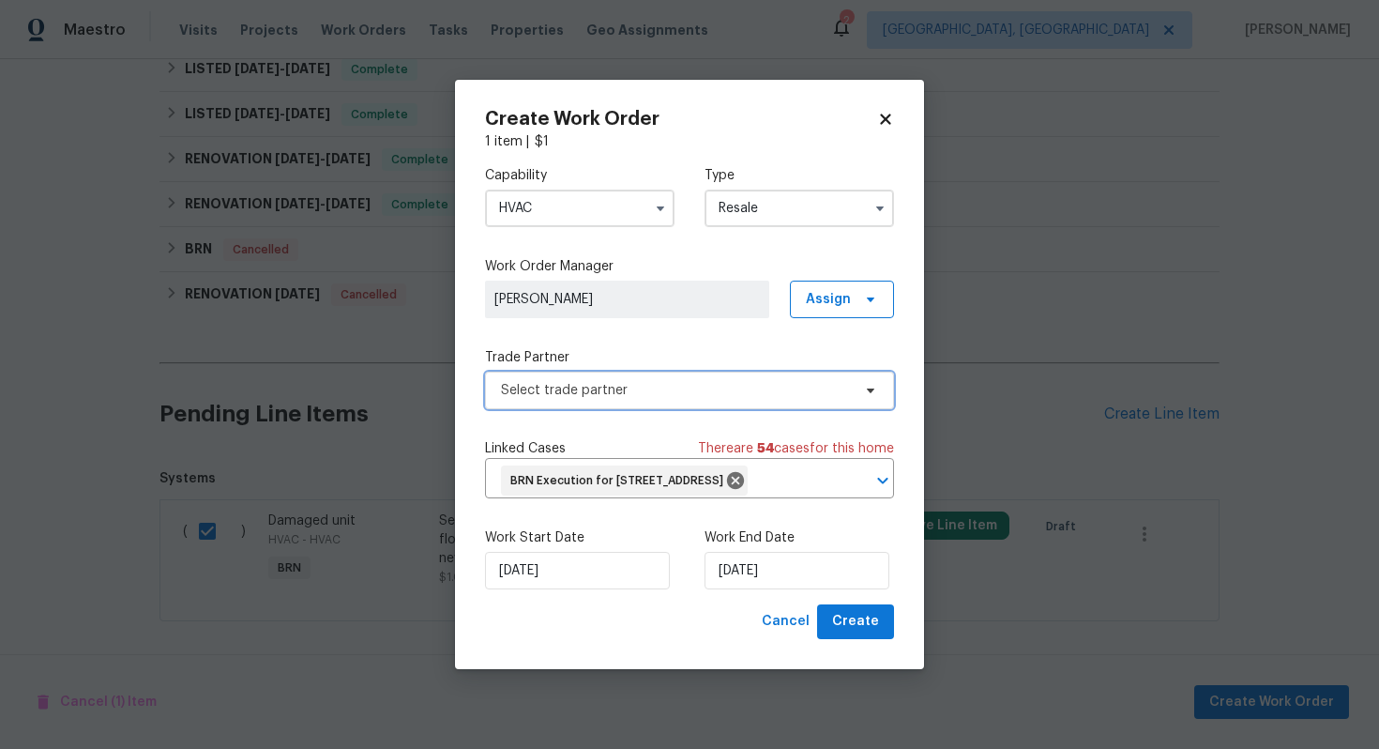
click at [636, 383] on span "Select trade partner" at bounding box center [676, 390] width 350 height 19
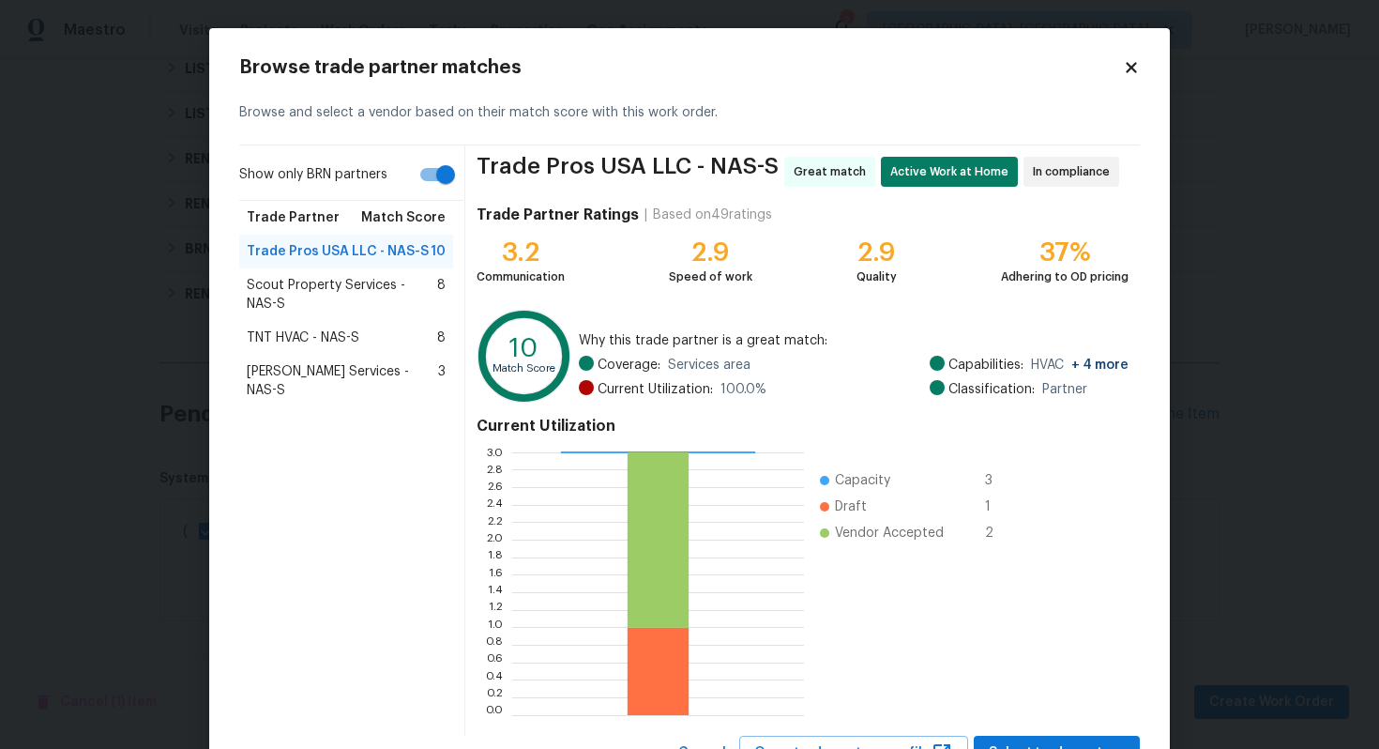
scroll to position [79, 0]
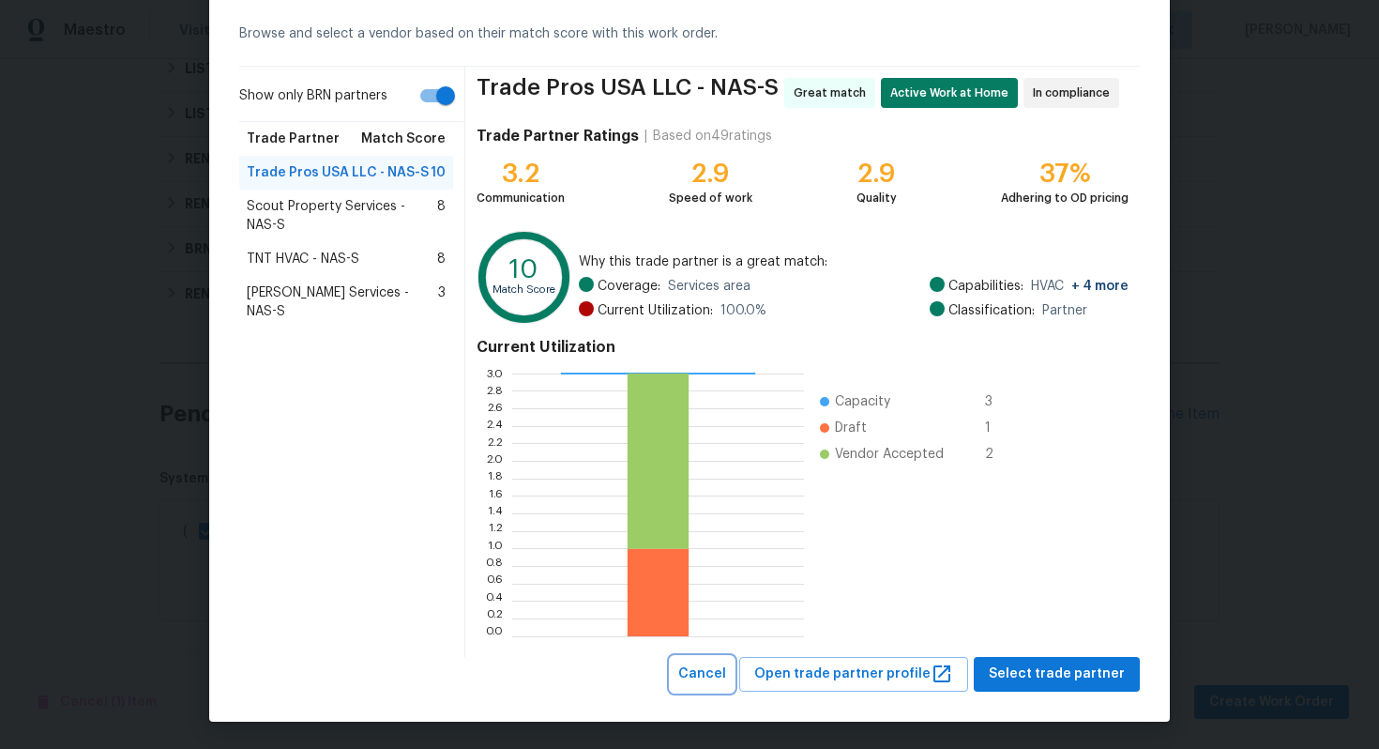
click at [710, 682] on span "Cancel" at bounding box center [702, 673] width 48 height 23
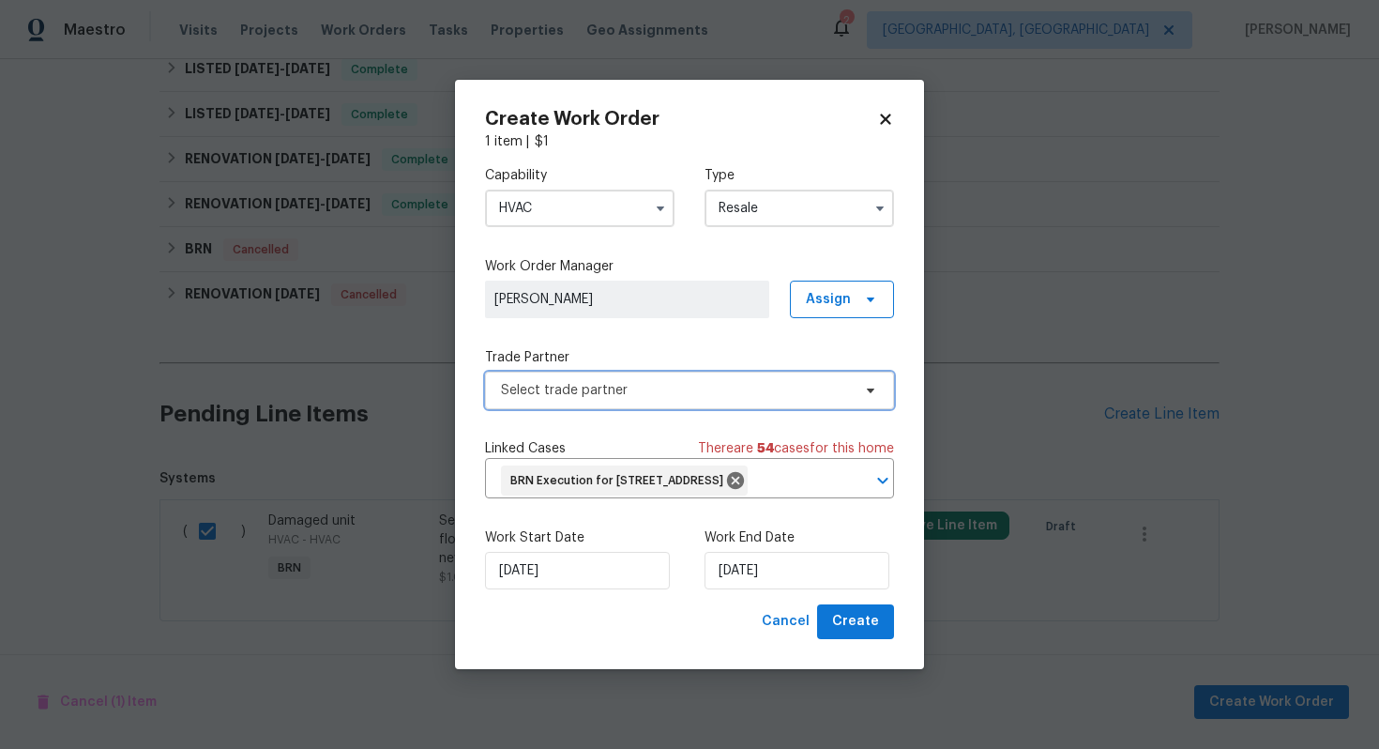
scroll to position [0, 0]
click at [572, 203] on input "HVAC" at bounding box center [580, 209] width 190 height 38
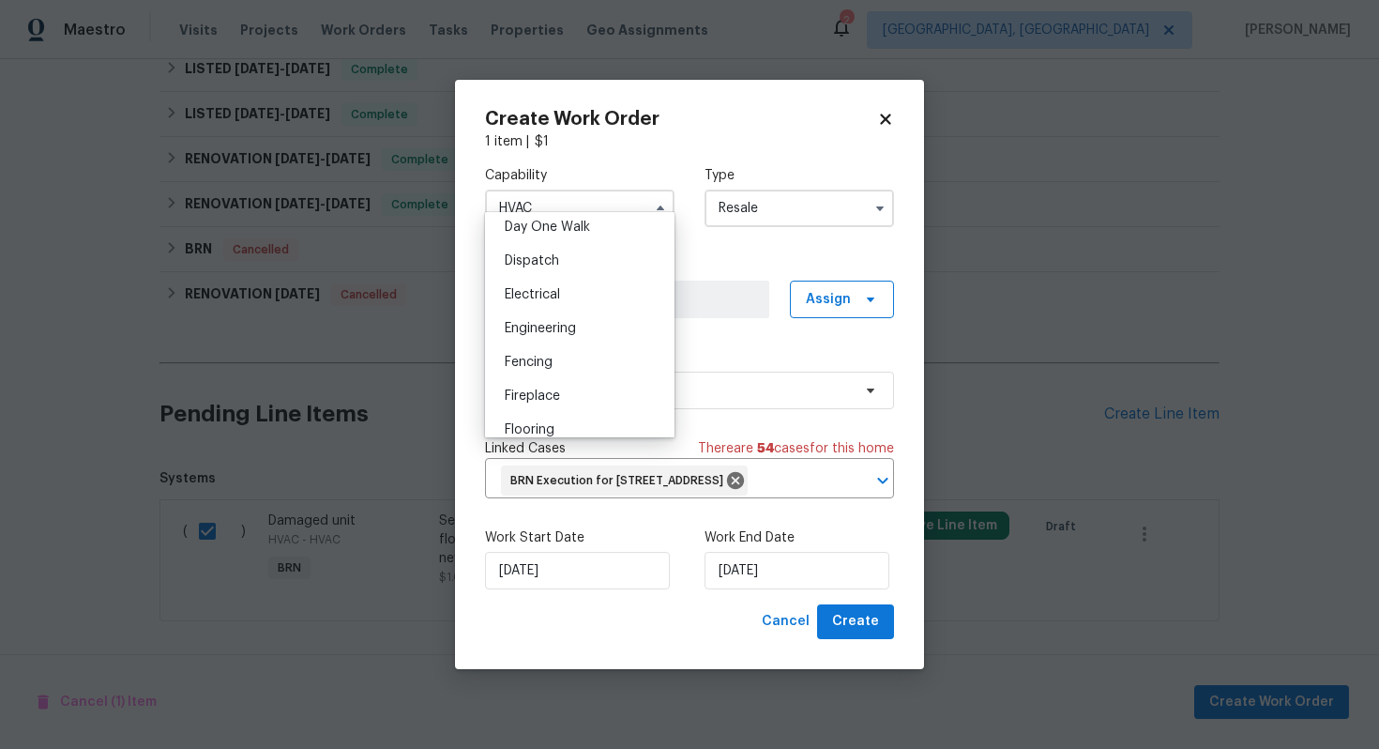
scroll to position [526, 0]
click at [562, 428] on div "Flooring" at bounding box center [580, 435] width 180 height 34
type input "Flooring"
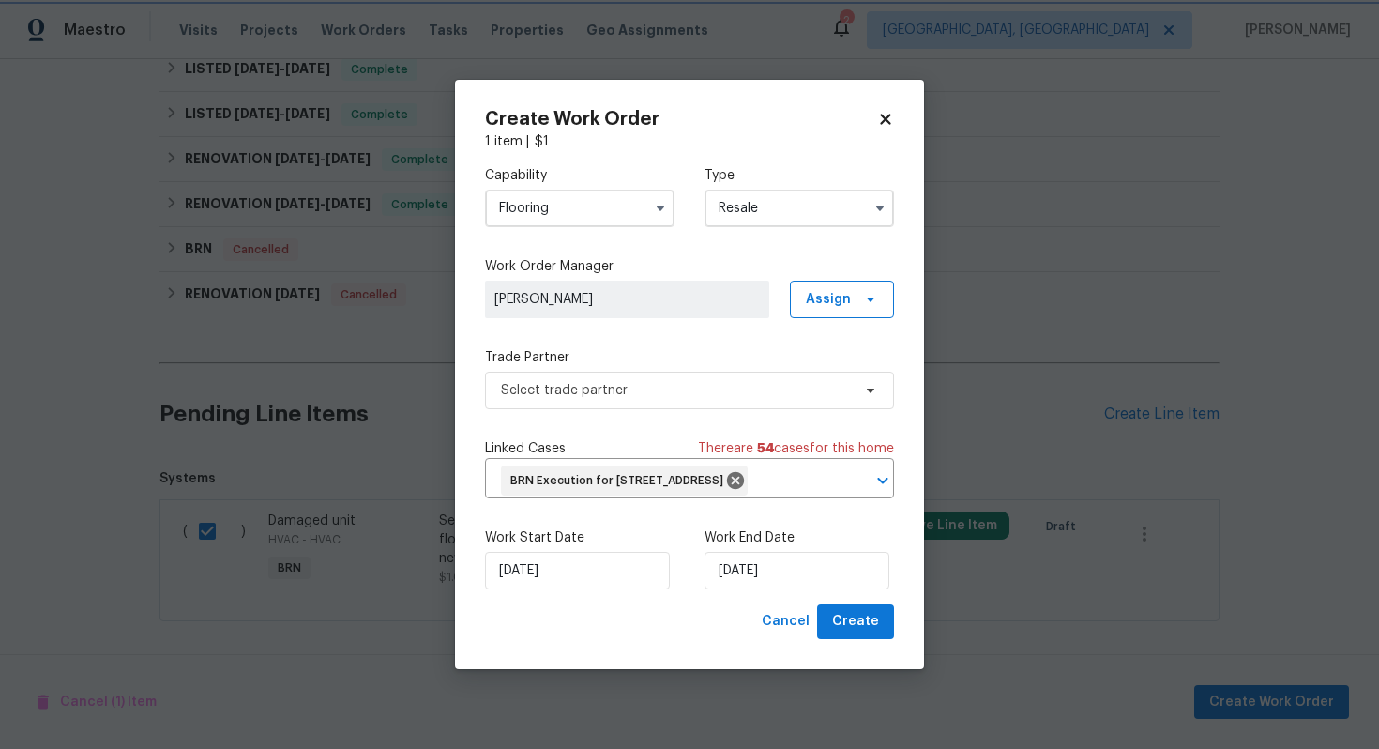
scroll to position [580, 0]
click at [641, 381] on span "Select trade partner" at bounding box center [676, 390] width 350 height 19
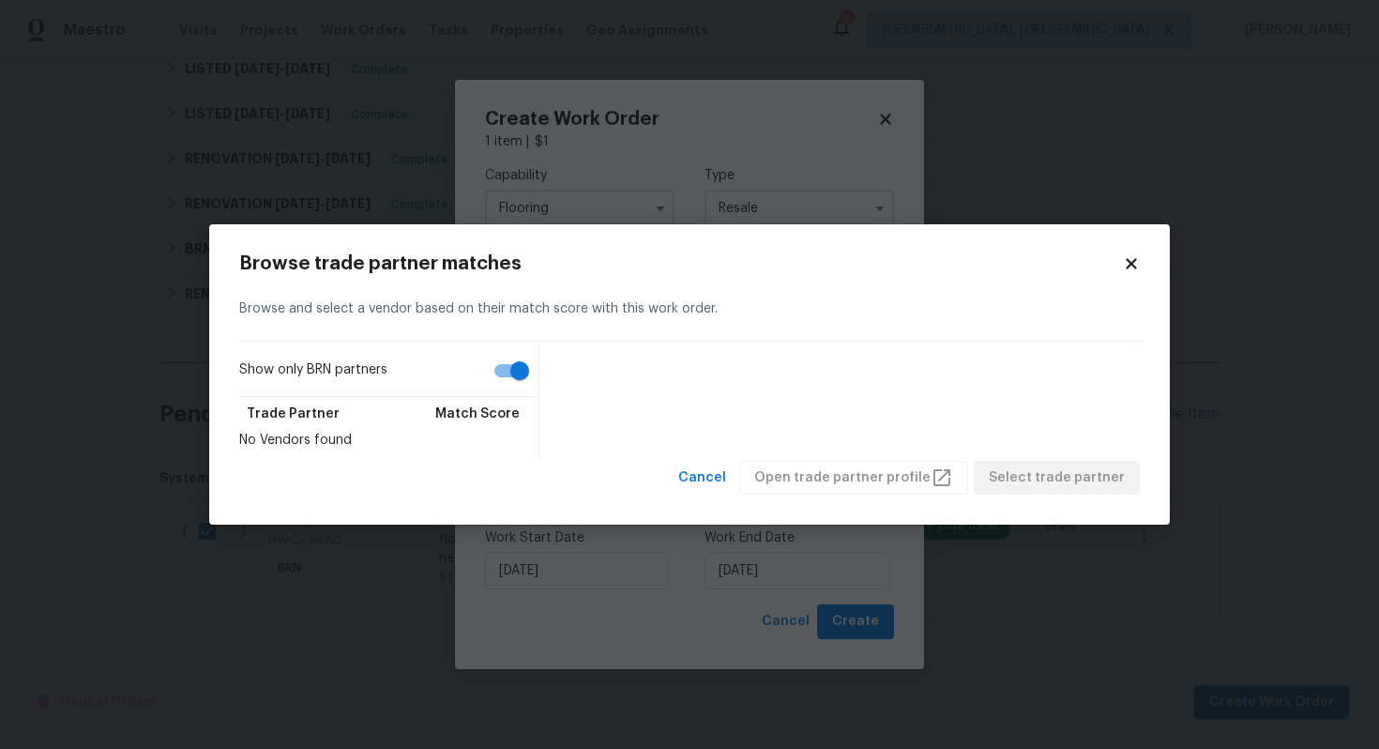
click at [520, 369] on input "Show only BRN partners" at bounding box center [519, 371] width 107 height 36
checkbox input "false"
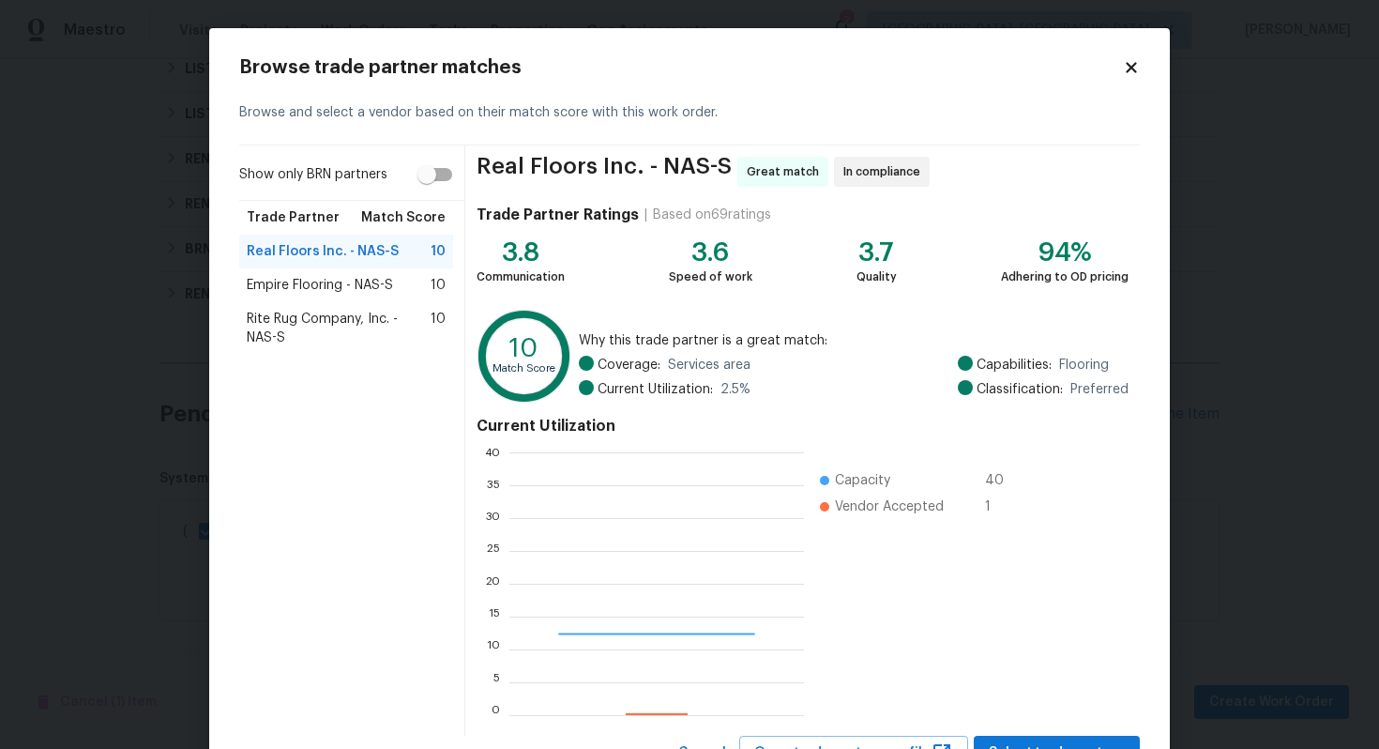
scroll to position [263, 295]
click at [331, 308] on div "Rite Rug Company, Inc. - NAS-S 10" at bounding box center [346, 328] width 214 height 53
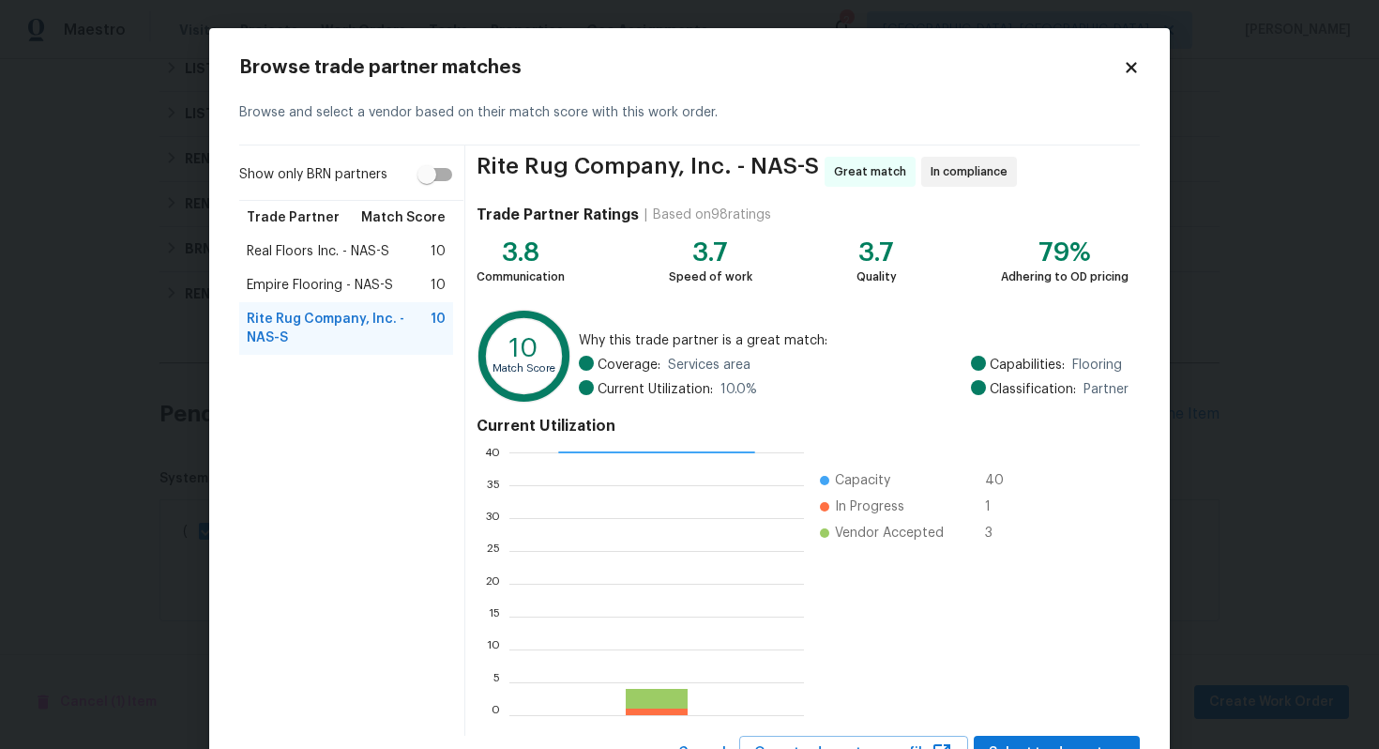
scroll to position [79, 0]
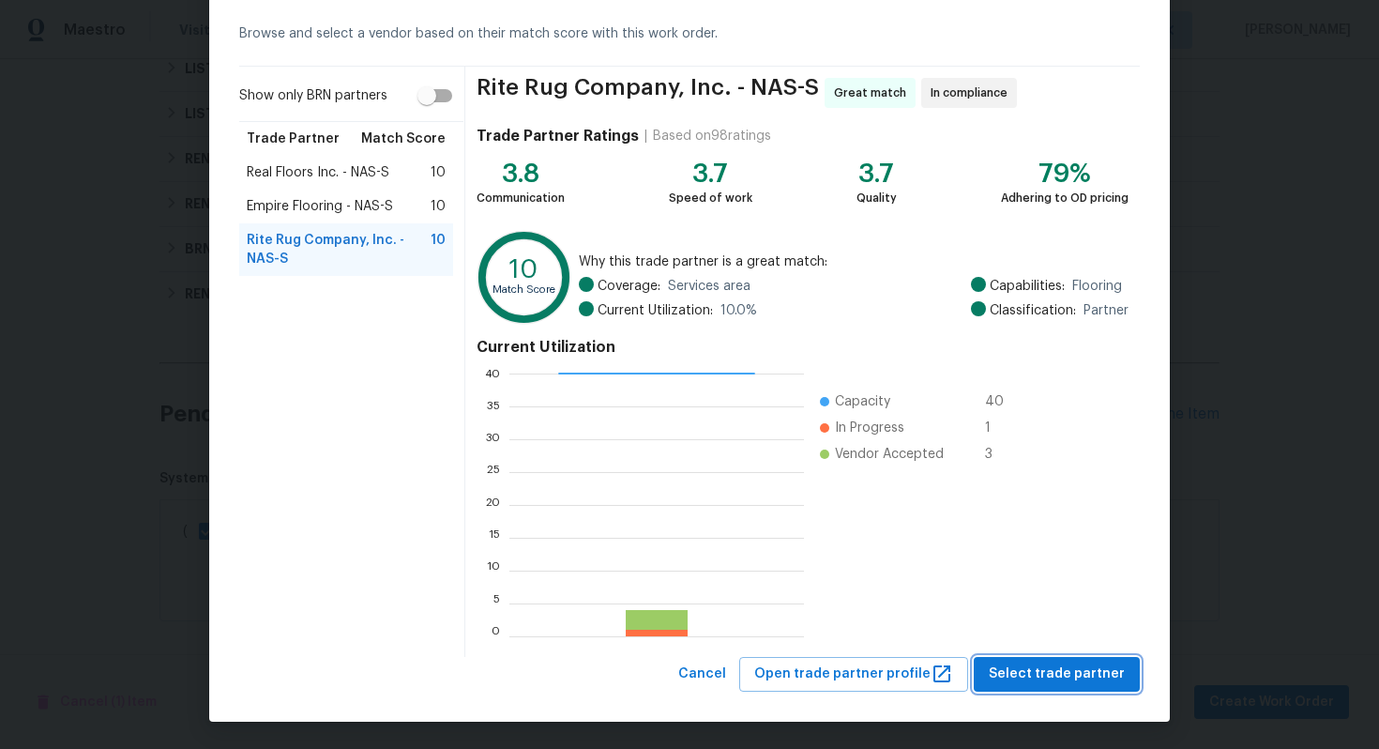
click at [1049, 668] on span "Select trade partner" at bounding box center [1057, 673] width 136 height 23
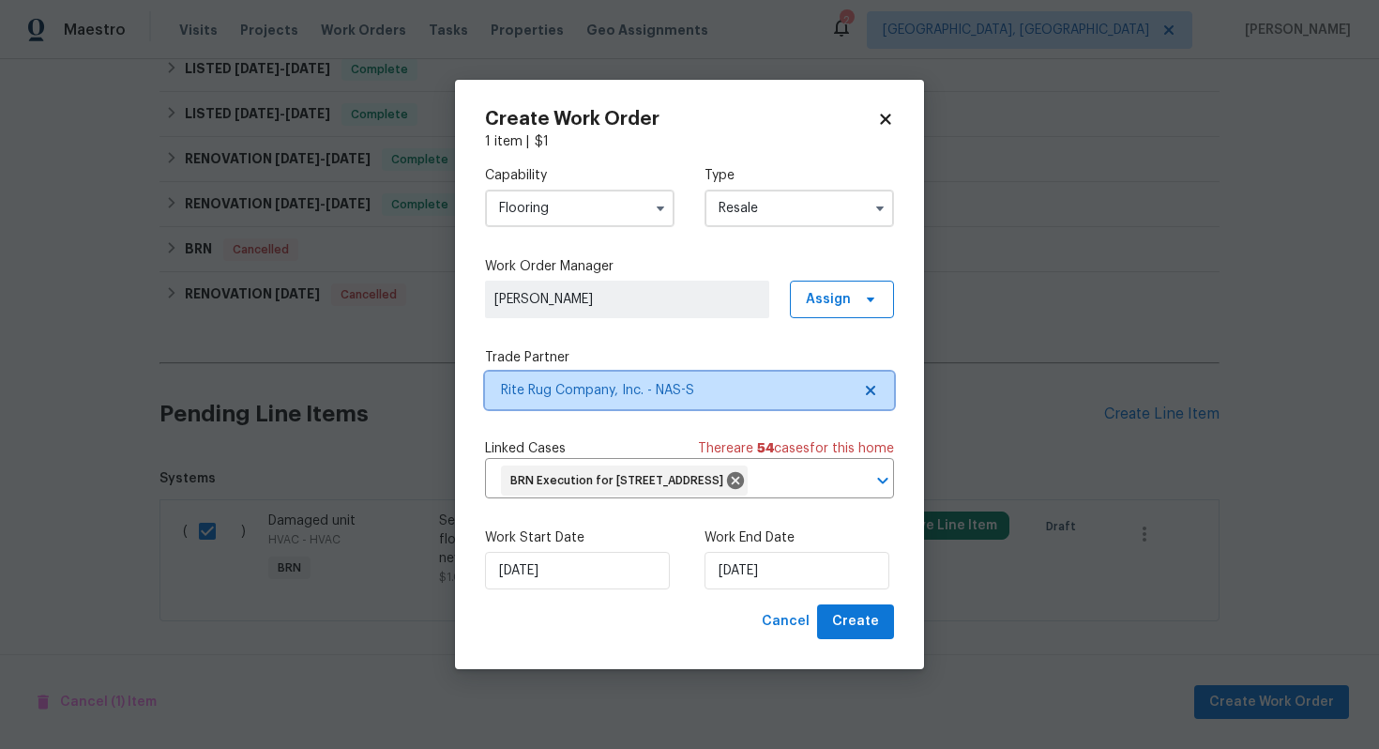
scroll to position [0, 0]
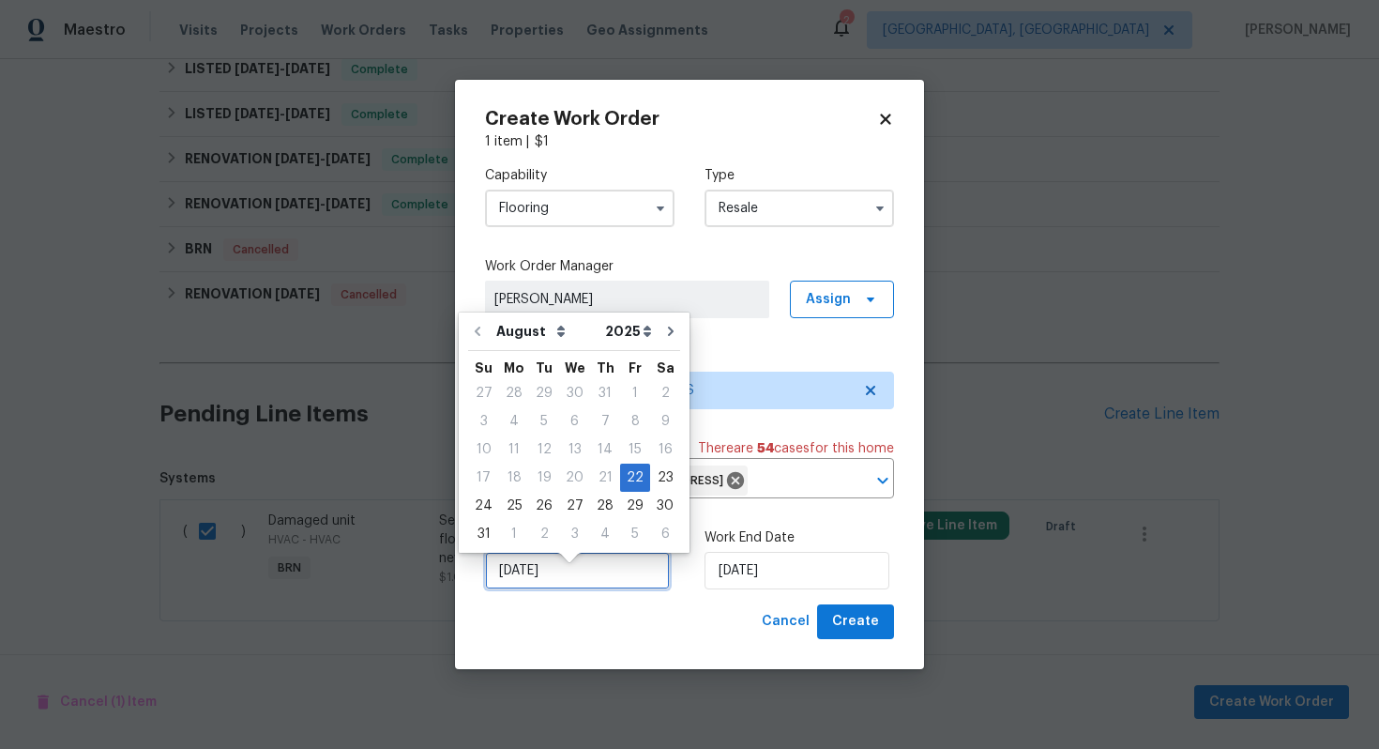
click at [551, 581] on input "[DATE]" at bounding box center [577, 571] width 185 height 38
click at [748, 585] on input "[DATE]" at bounding box center [797, 571] width 185 height 38
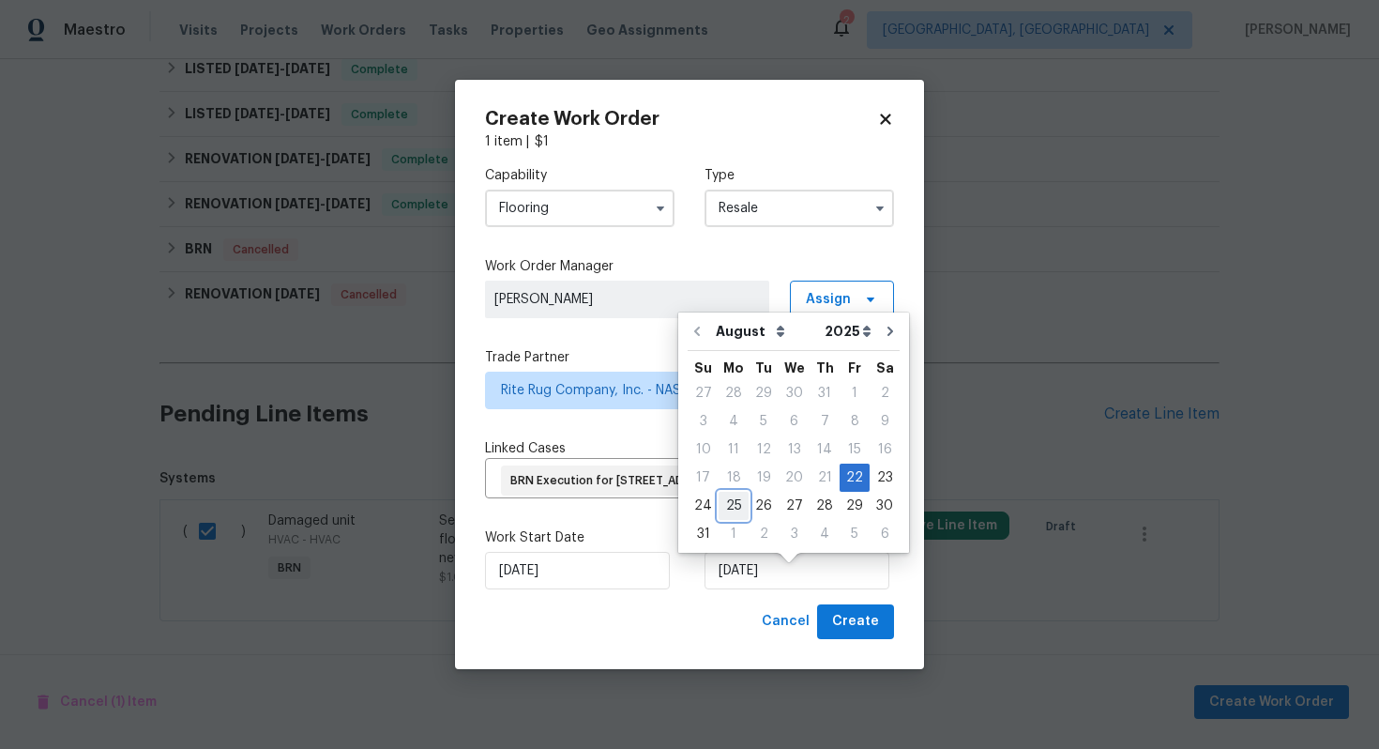
click at [737, 512] on div "25" at bounding box center [734, 506] width 30 height 26
type input "[DATE]"
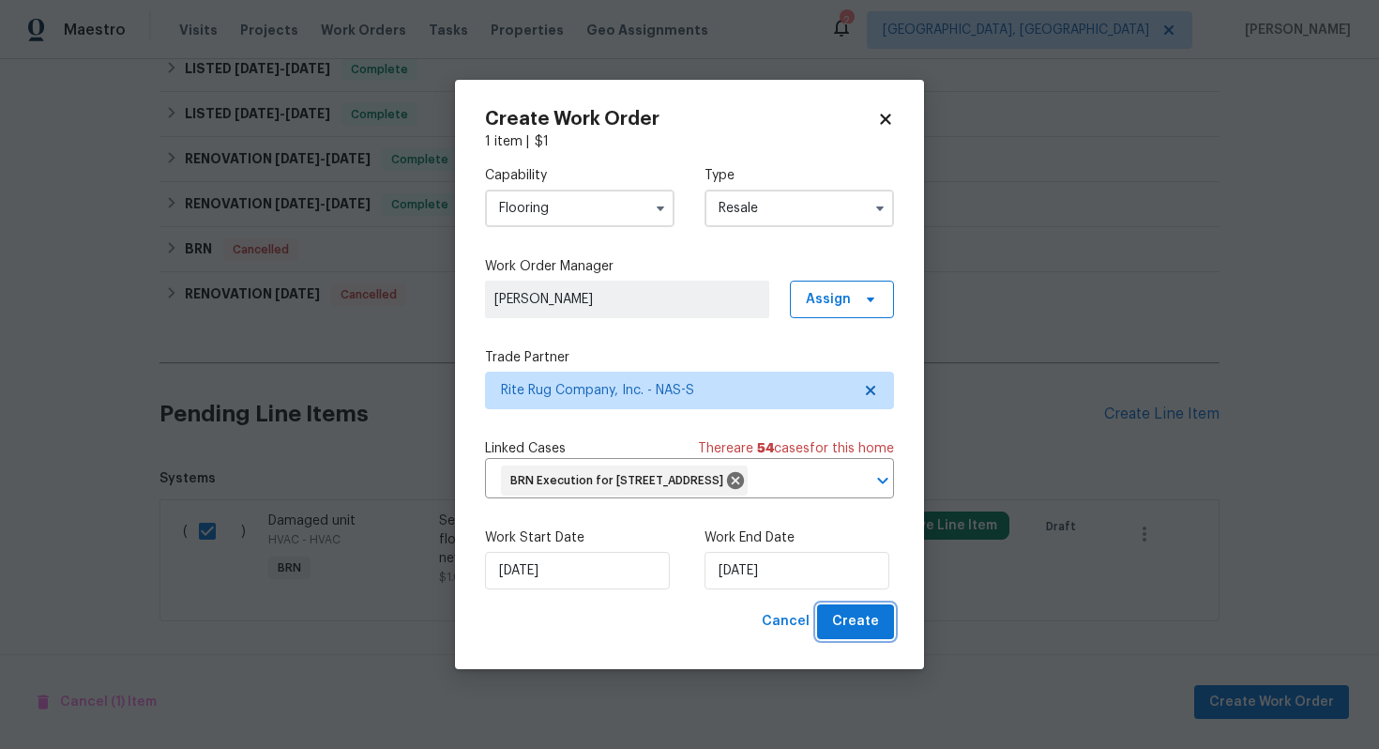
click at [852, 633] on span "Create" at bounding box center [855, 621] width 47 height 23
checkbox input "false"
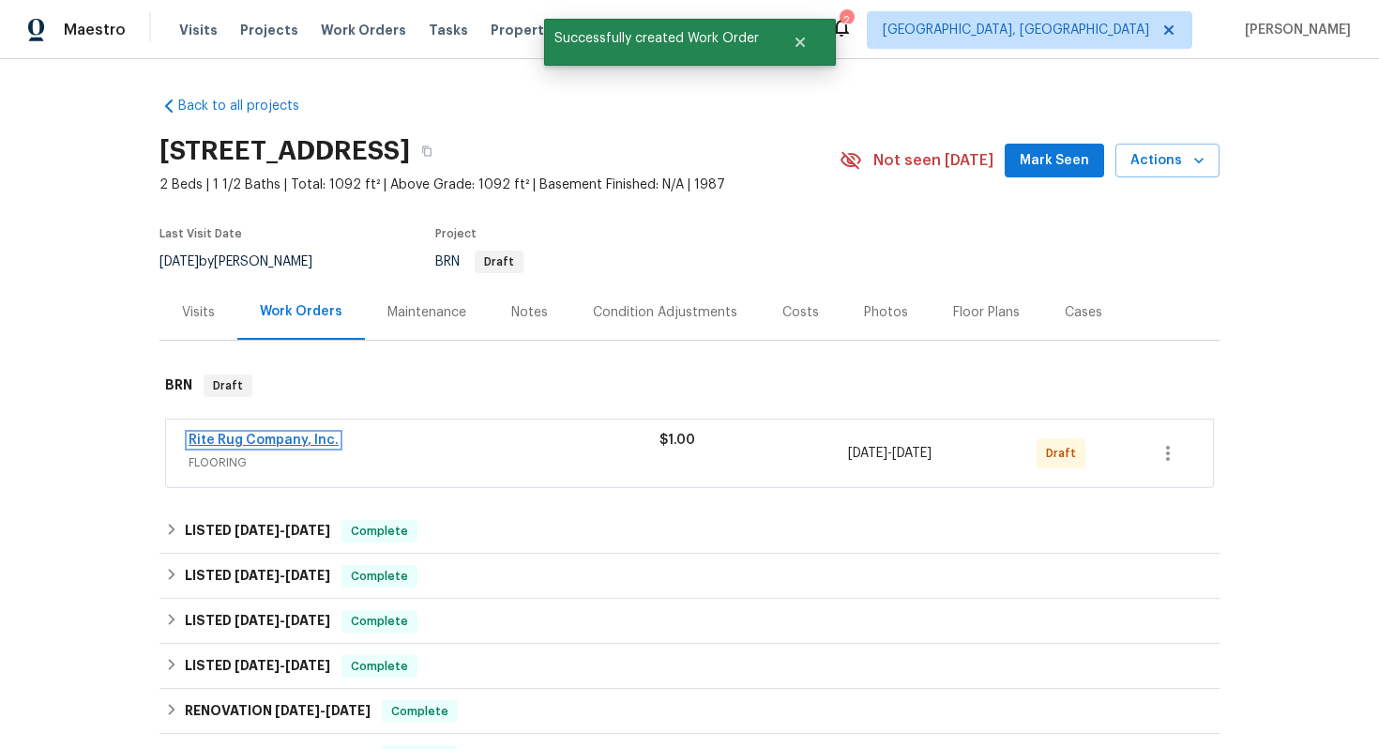
click at [245, 438] on link "Rite Rug Company, Inc." at bounding box center [264, 439] width 150 height 13
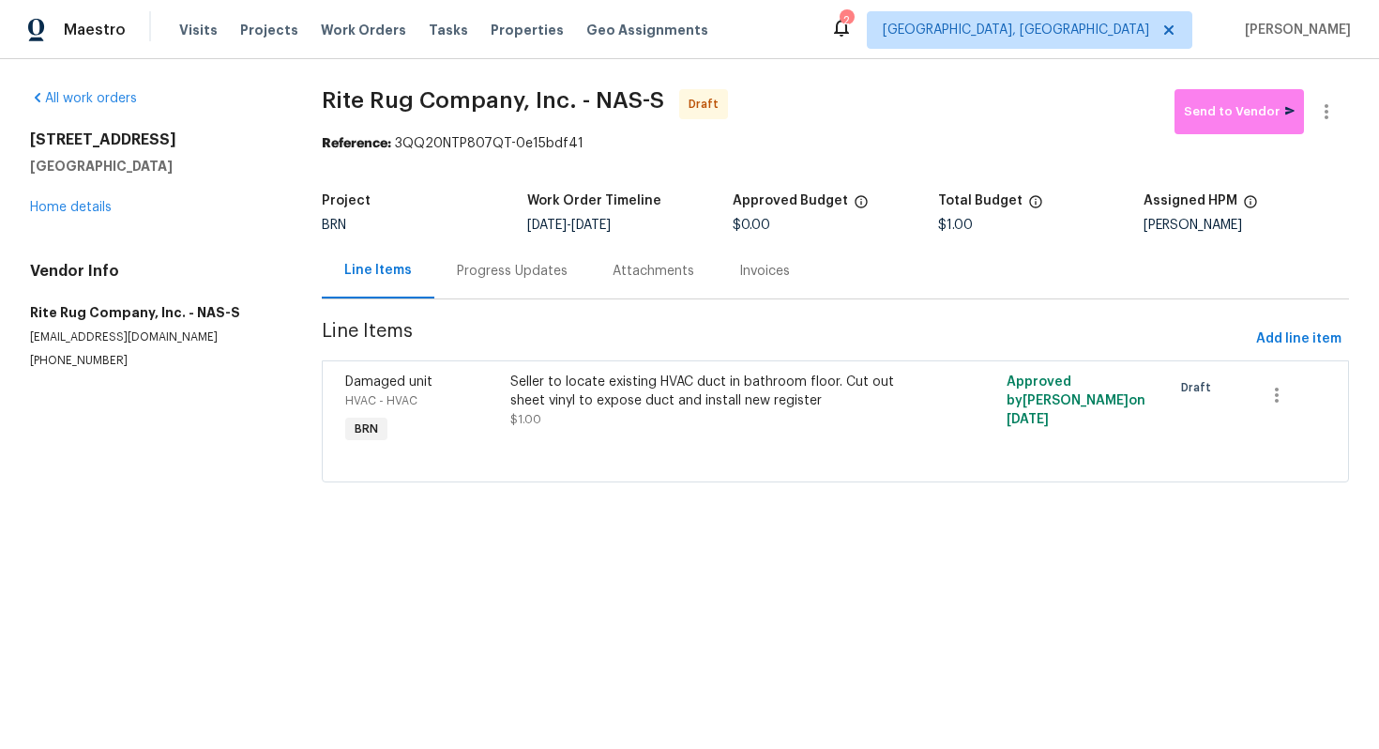
click at [533, 274] on div "Progress Updates" at bounding box center [512, 271] width 111 height 19
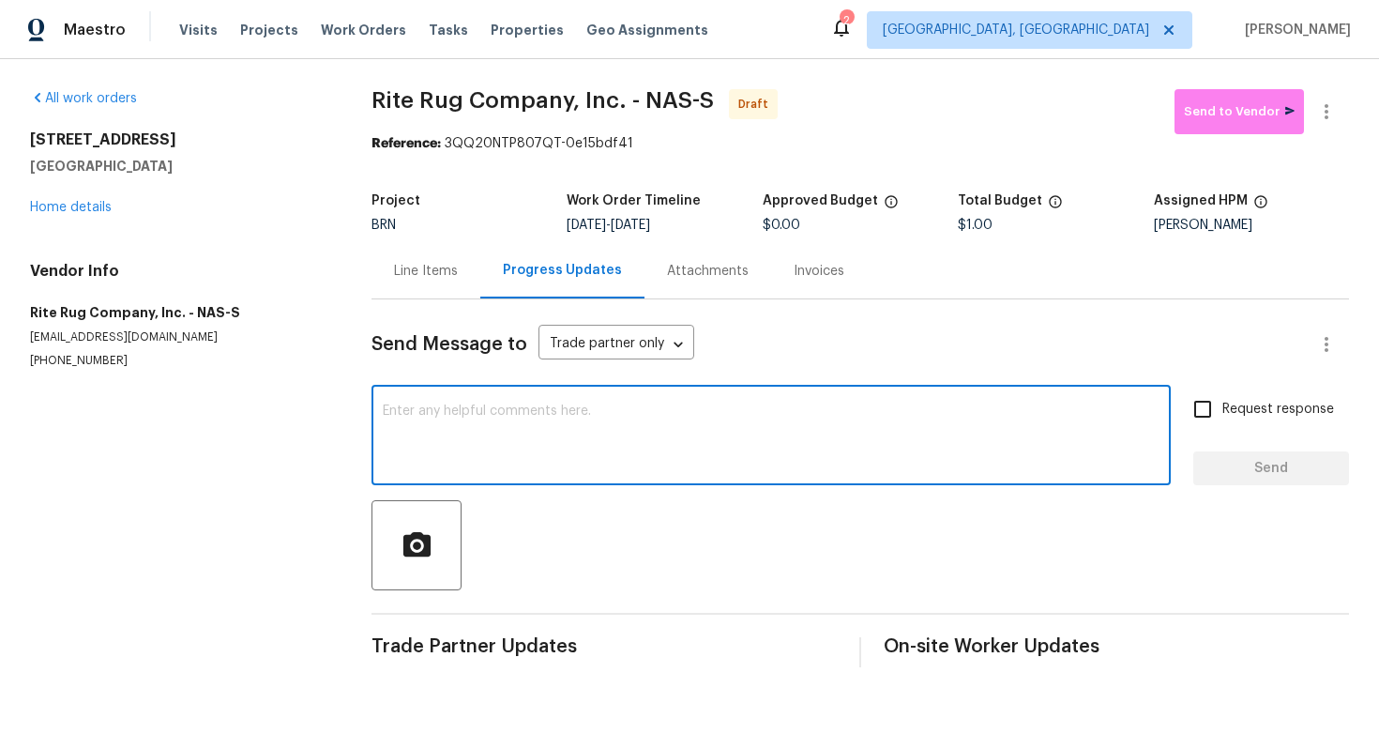
click at [520, 421] on textarea at bounding box center [771, 437] width 777 height 66
paste textarea "Hey! This is Ajay with Opendoor. I’m confirming a BRN Work Order for the proper…"
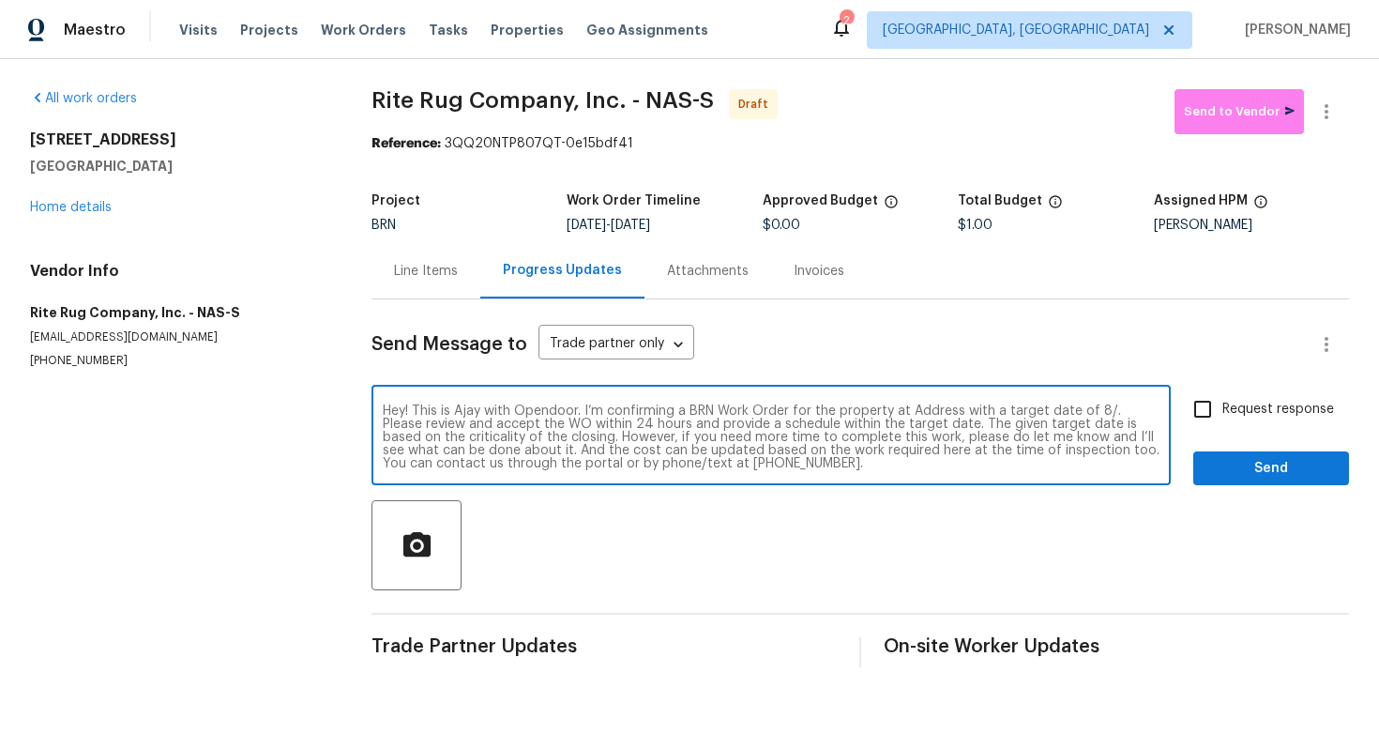
click at [927, 410] on textarea "Hey! This is Ajay with Opendoor. I’m confirming a BRN Work Order for the proper…" at bounding box center [771, 437] width 777 height 66
paste textarea "[STREET_ADDRESS]"
click at [483, 428] on textarea "Hey! This is Ajay with Opendoor. I’m confirming a BRN Work Order for the proper…" at bounding box center [771, 437] width 777 height 66
type textarea "Hey! This is Ajay with Opendoor. I’m confirming a BRN Work Order for the proper…"
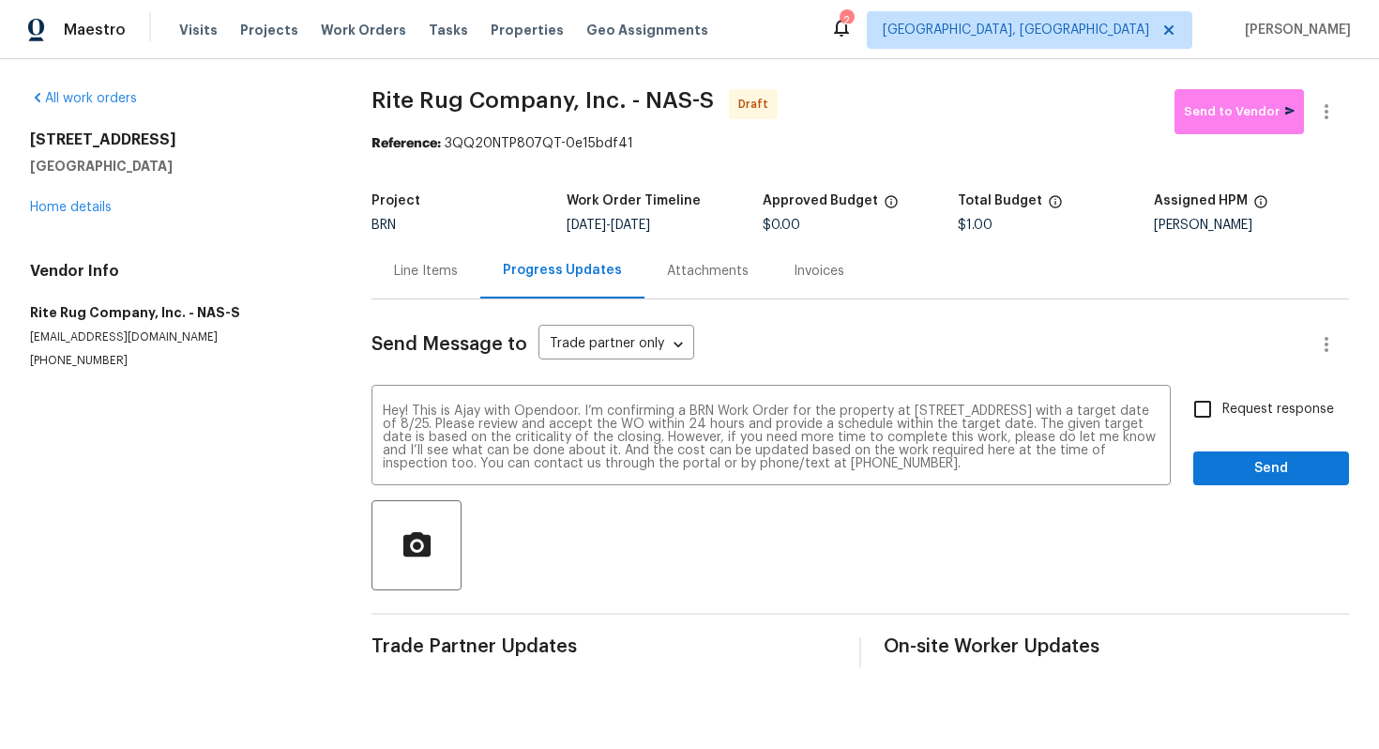
click at [1230, 410] on span "Request response" at bounding box center [1279, 410] width 112 height 20
click at [1223, 410] on input "Request response" at bounding box center [1202, 408] width 39 height 39
checkbox input "true"
click at [1244, 461] on span "Send" at bounding box center [1271, 468] width 126 height 23
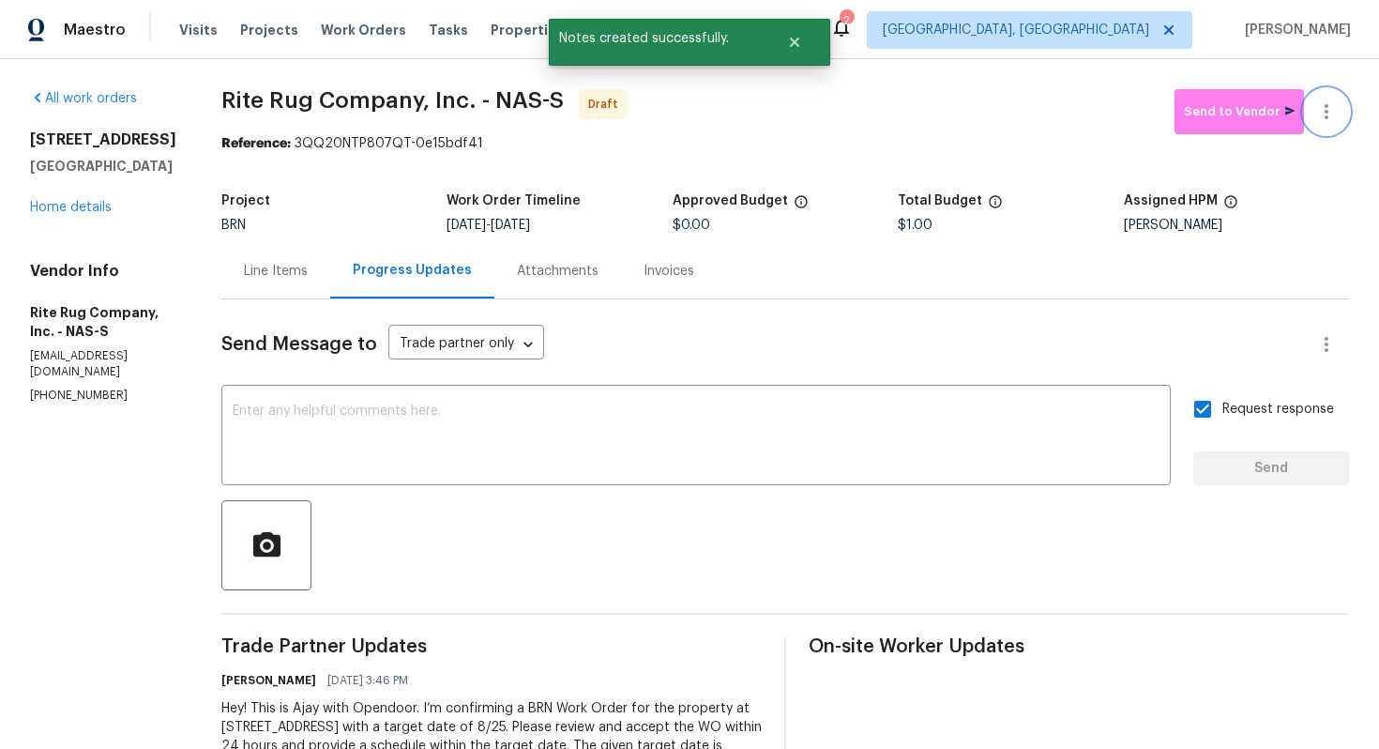
click at [1336, 117] on icon "button" at bounding box center [1326, 111] width 23 height 23
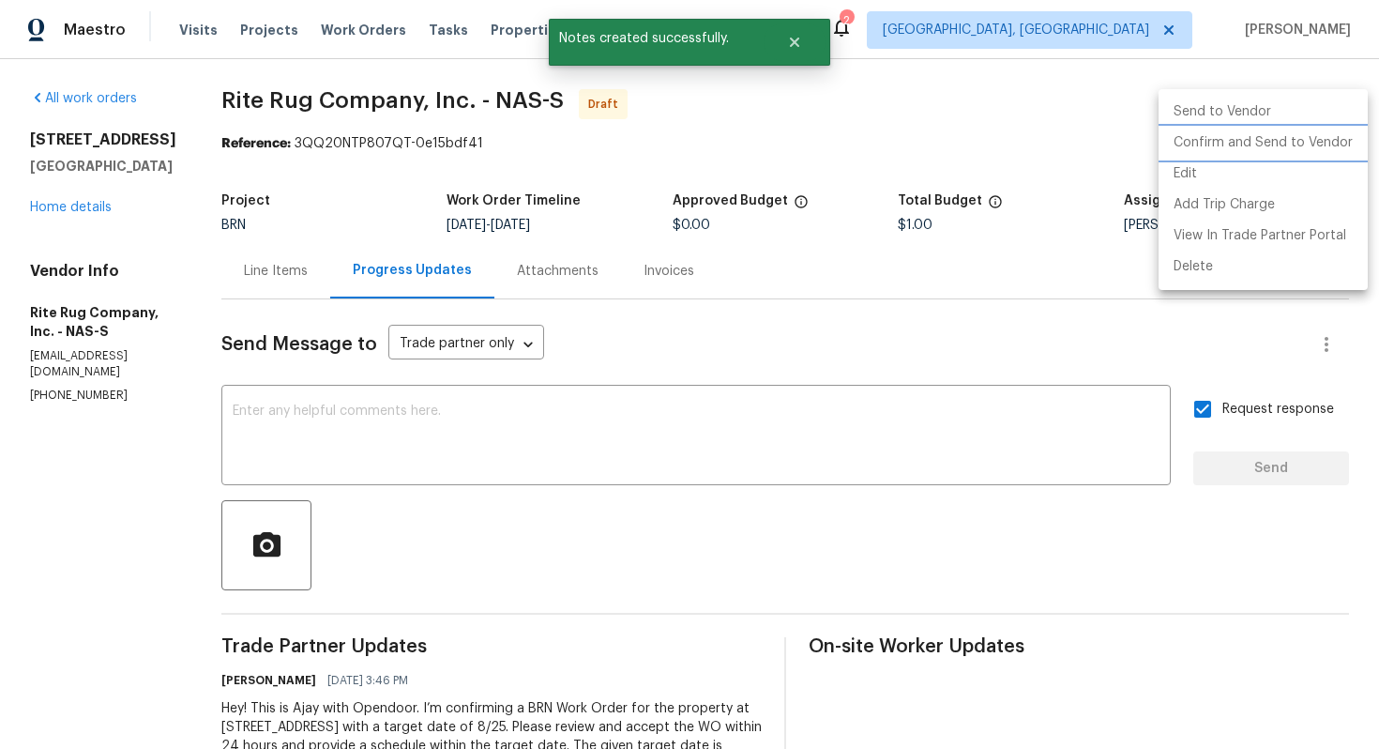
click at [1321, 143] on li "Confirm and Send to Vendor" at bounding box center [1263, 143] width 209 height 31
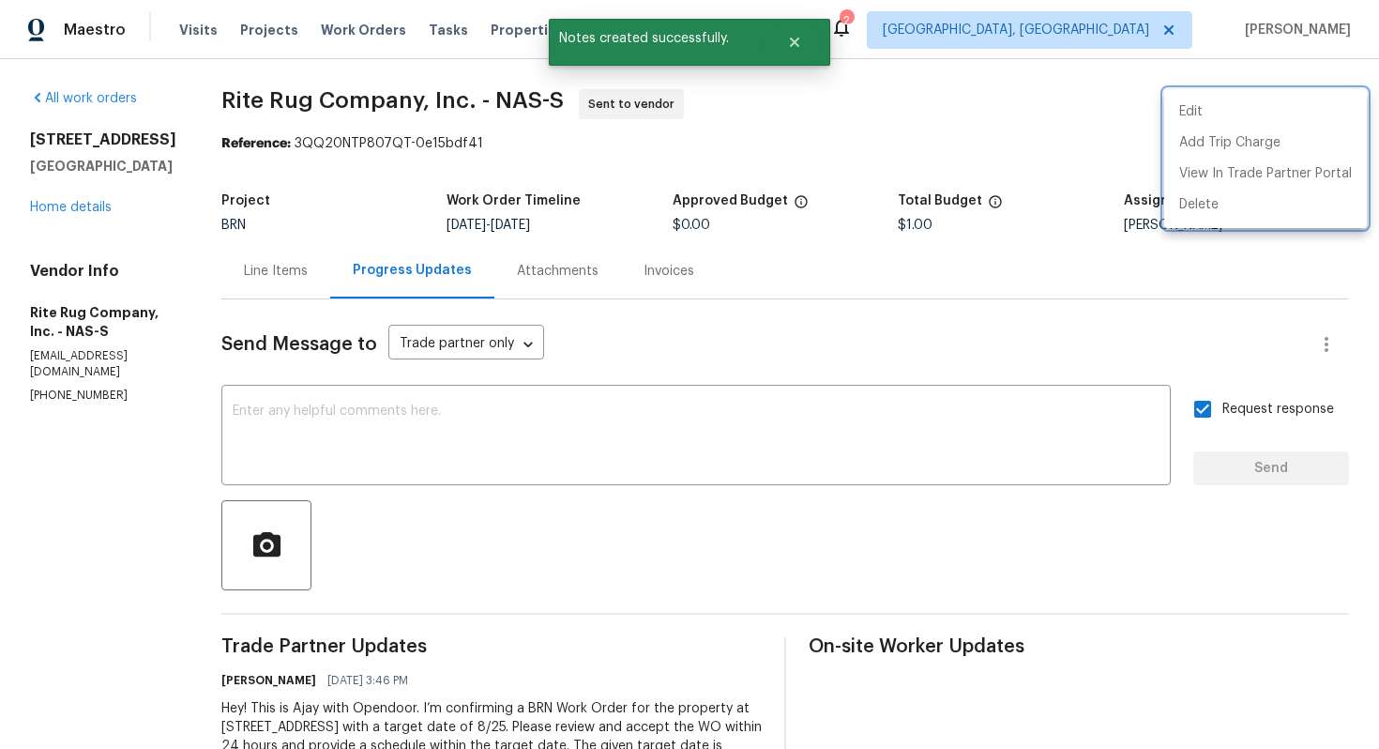
click at [945, 313] on div at bounding box center [689, 374] width 1379 height 749
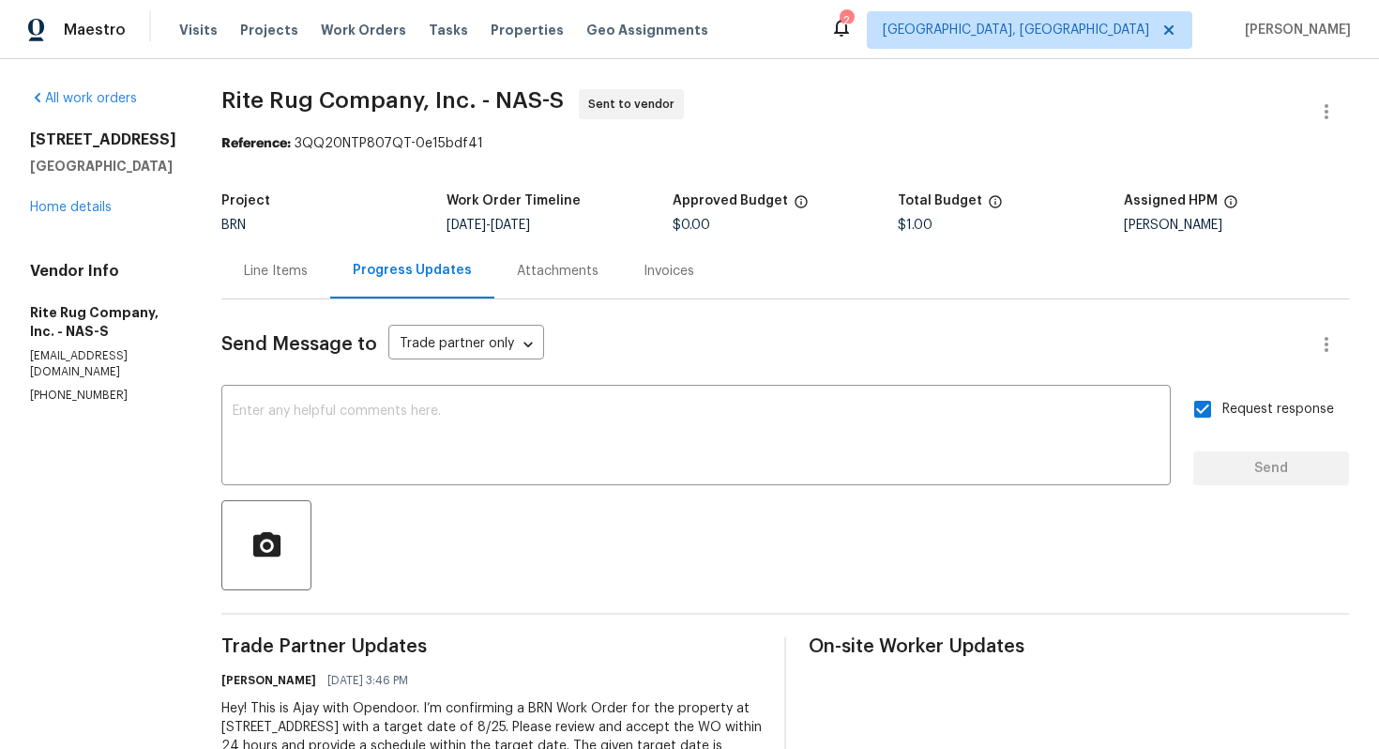
click at [330, 283] on div "Line Items" at bounding box center [275, 270] width 109 height 55
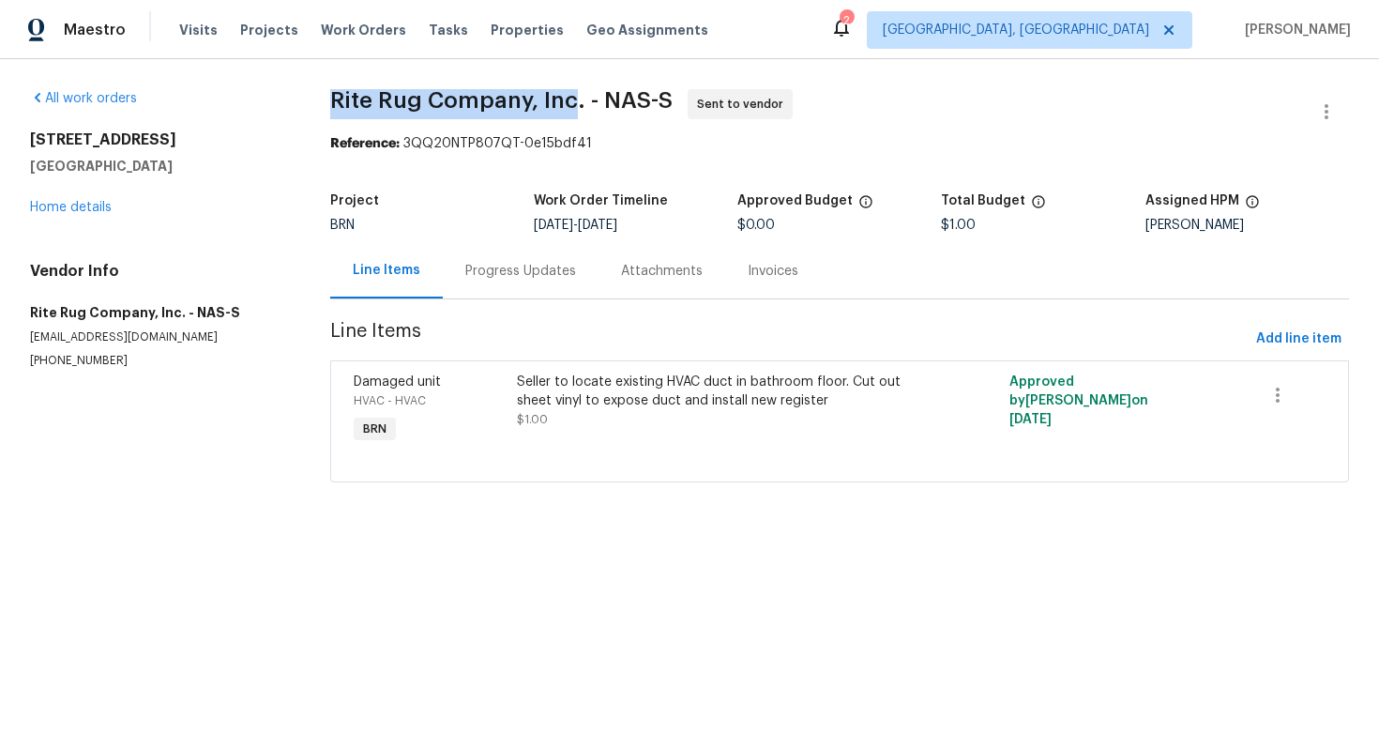
drag, startPoint x: 326, startPoint y: 106, endPoint x: 571, endPoint y: 104, distance: 245.8
click at [571, 104] on div "All work orders [STREET_ADDRESS] Home details Vendor Info Rite Rug Company, Inc…" at bounding box center [689, 297] width 1379 height 476
copy span "Rite Rug Company, Inc"
click at [775, 163] on section "Rite Rug Company, Inc. - NAS-S Sent to vendor Reference: 3QQ20NTP807QT-0e15bdf4…" at bounding box center [839, 297] width 1019 height 416
